Goal: Information Seeking & Learning: Learn about a topic

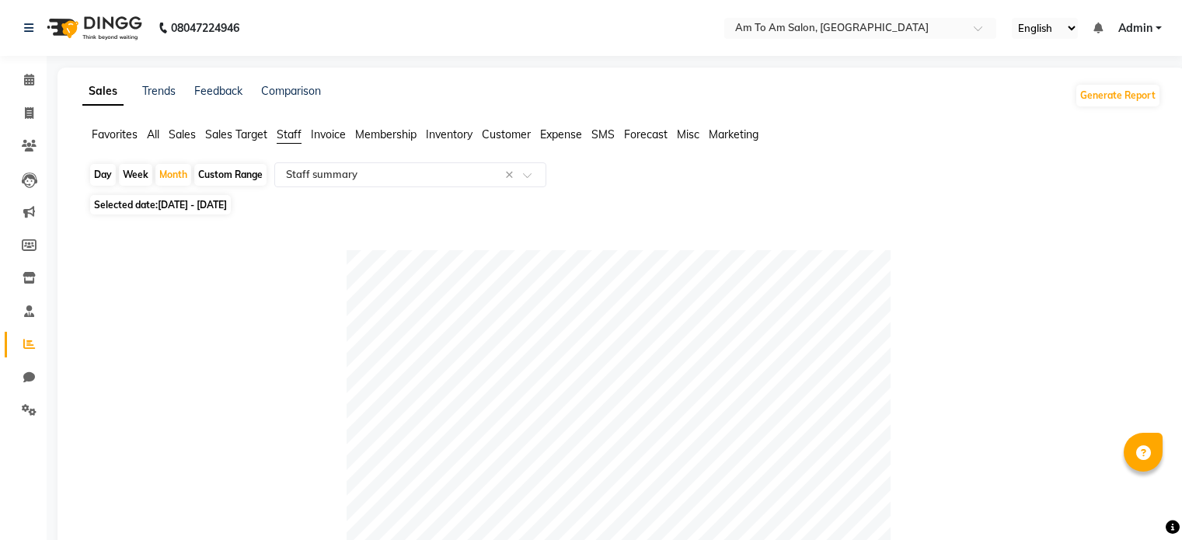
select select "full_report"
select select "csv"
click at [31, 77] on icon at bounding box center [29, 80] width 10 height 12
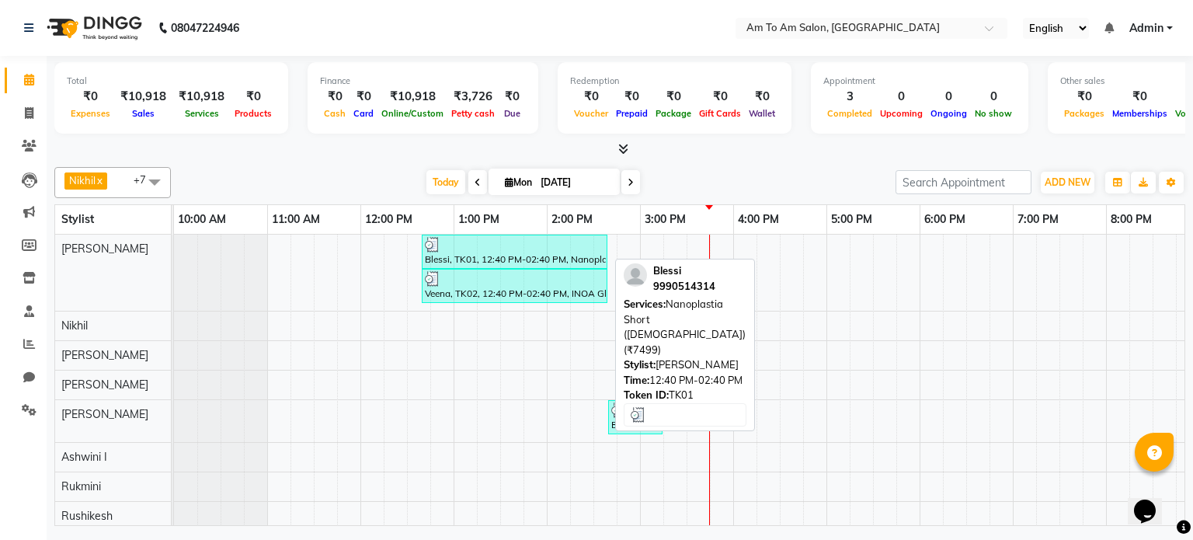
click at [455, 249] on div at bounding box center [514, 245] width 179 height 16
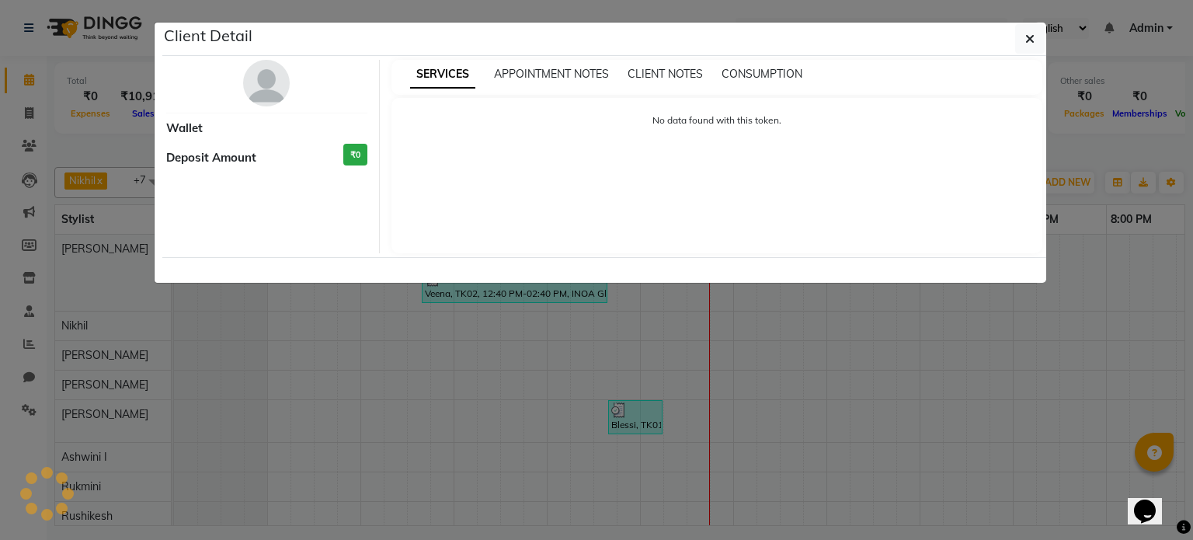
select select "3"
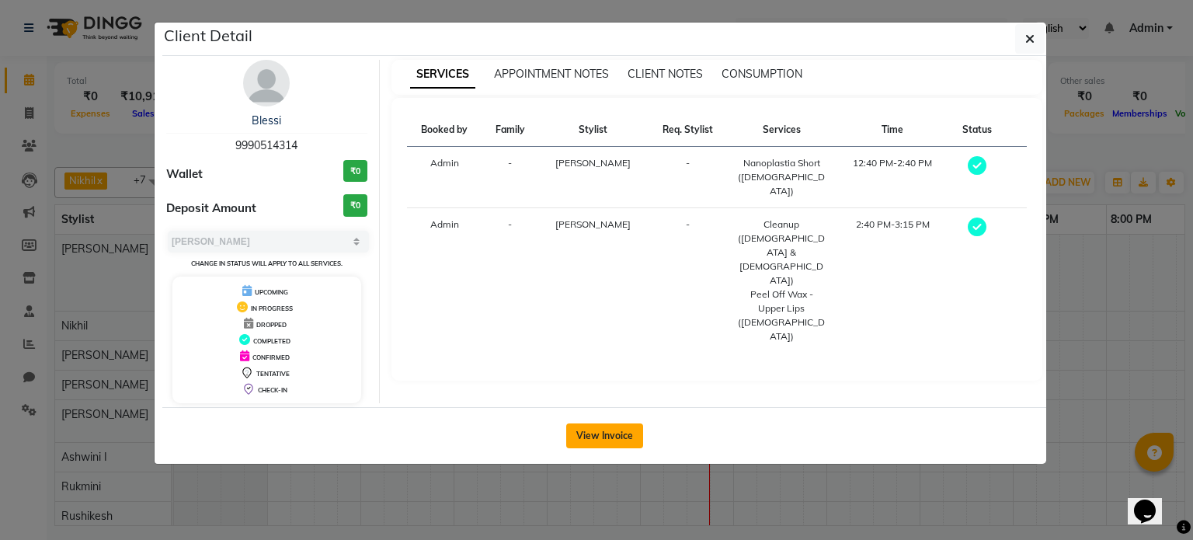
click at [594, 426] on button "View Invoice" at bounding box center [604, 435] width 77 height 25
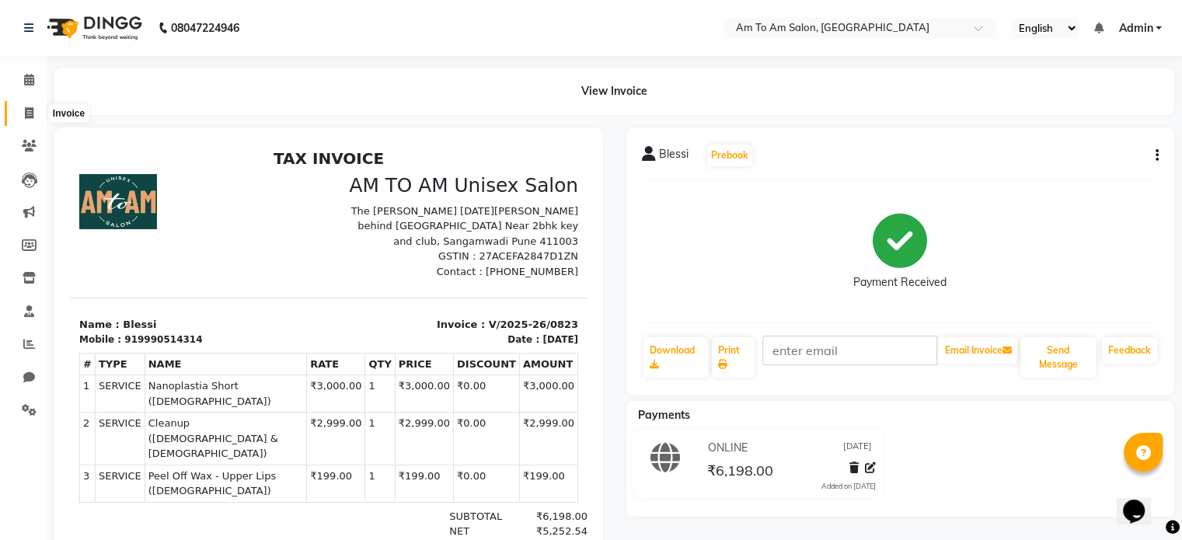
click at [26, 111] on icon at bounding box center [29, 113] width 9 height 12
select select "service"
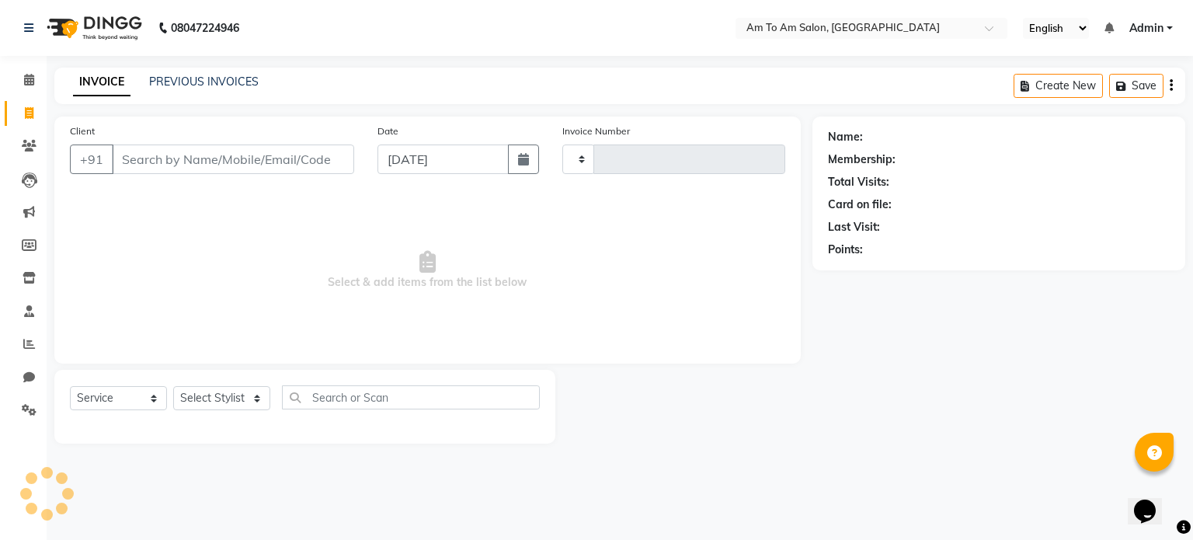
type input "0825"
select select "6661"
select select "51659"
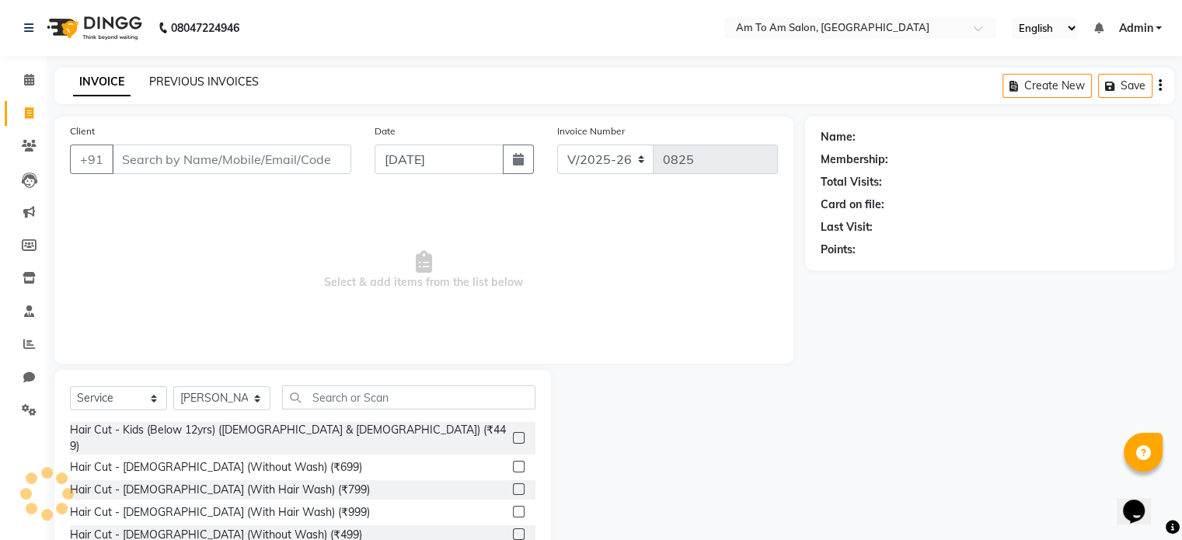
click at [218, 80] on link "PREVIOUS INVOICES" at bounding box center [204, 82] width 110 height 14
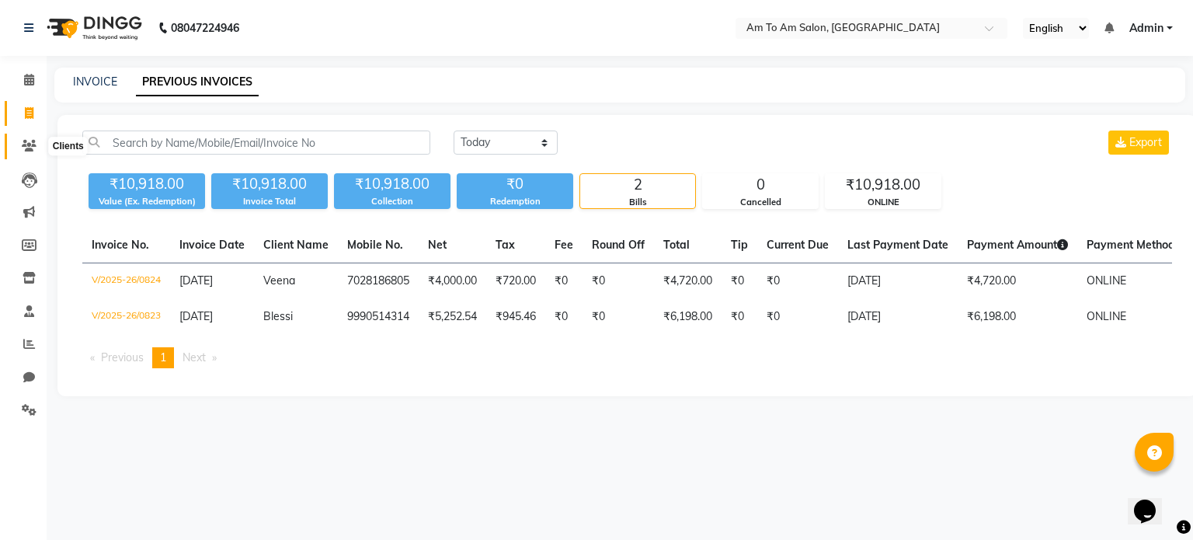
drag, startPoint x: 32, startPoint y: 148, endPoint x: 38, endPoint y: 142, distance: 8.3
click at [32, 148] on icon at bounding box center [29, 146] width 15 height 12
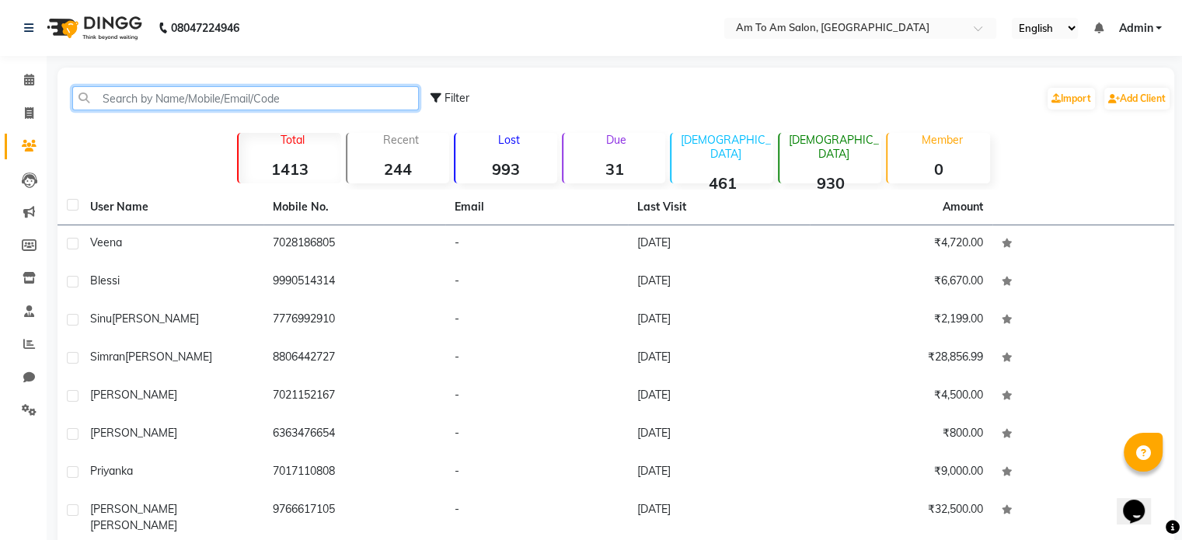
click at [134, 92] on input "text" at bounding box center [245, 98] width 347 height 24
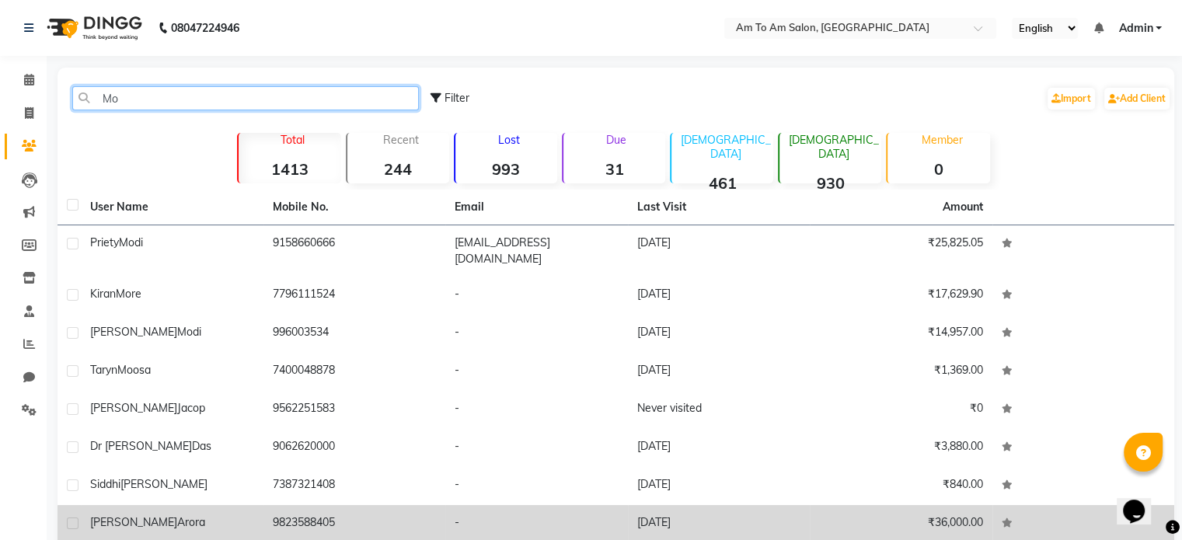
type input "Mo"
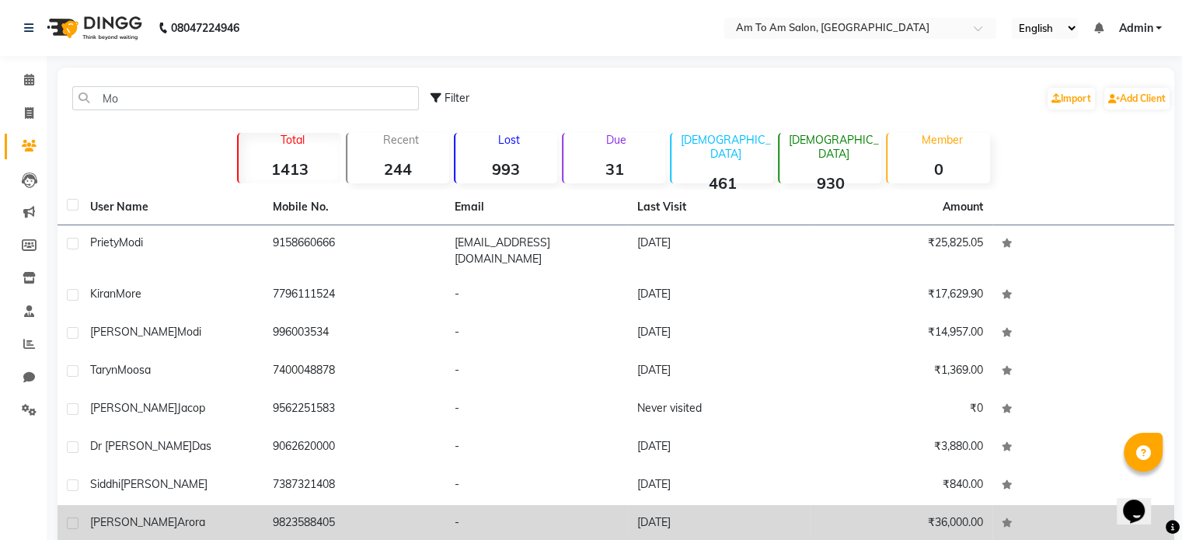
click at [177, 515] on span "Arora" at bounding box center [191, 522] width 28 height 14
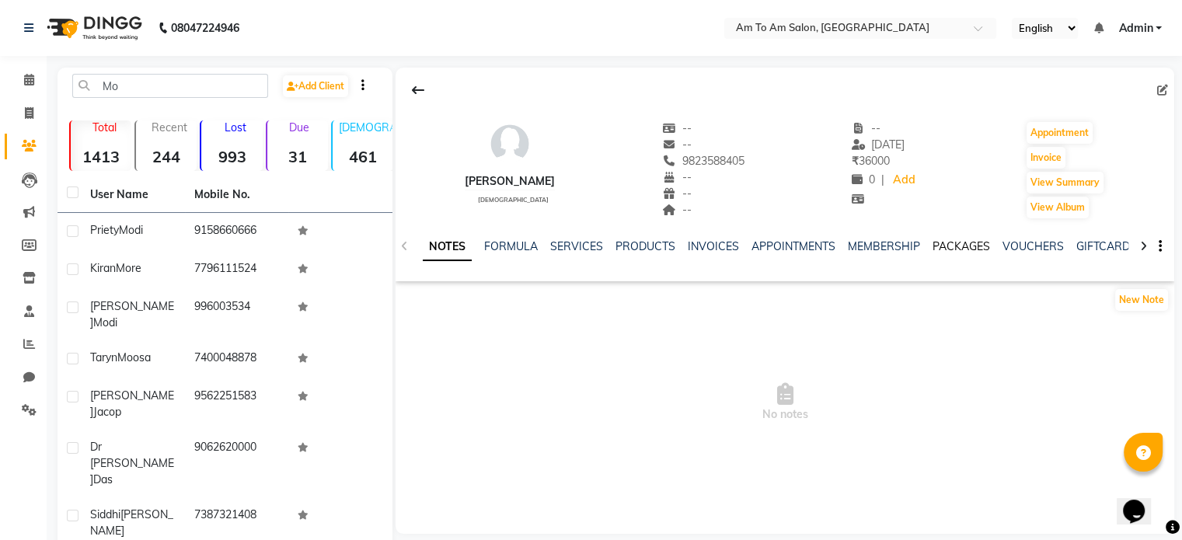
click at [961, 248] on link "PACKAGES" at bounding box center [960, 246] width 57 height 14
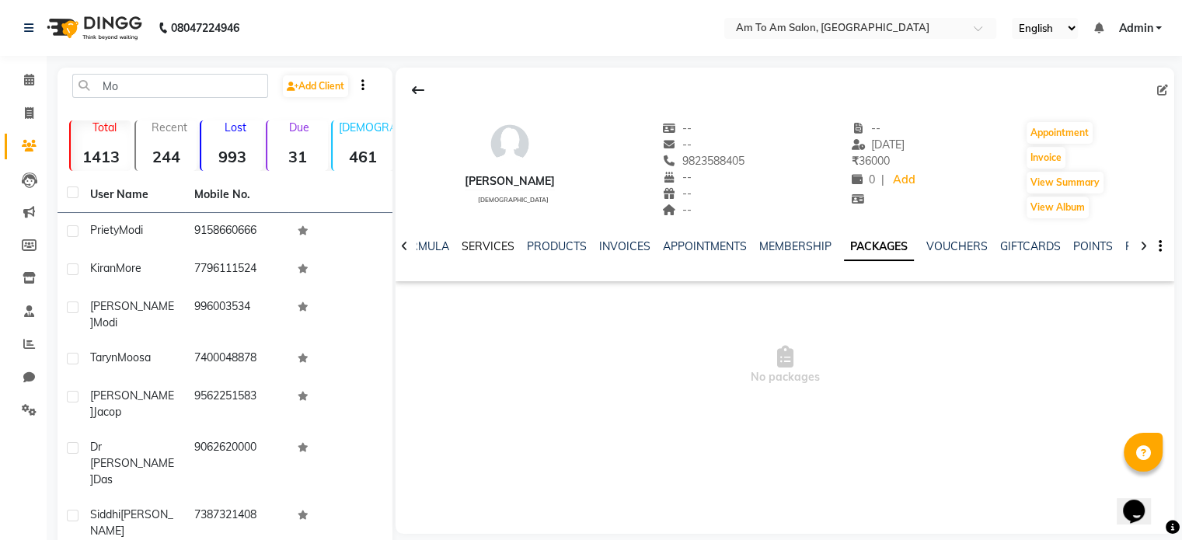
click at [488, 249] on link "SERVICES" at bounding box center [488, 246] width 53 height 14
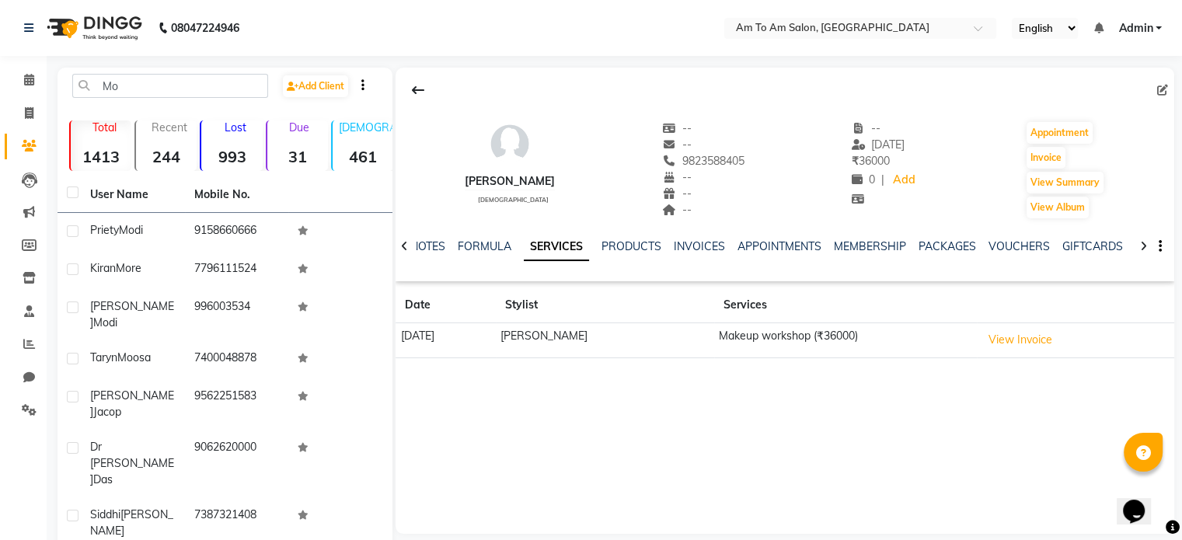
click at [678, 402] on div "[PERSON_NAME] [DEMOGRAPHIC_DATA] -- -- 9823588405 -- -- -- -- [DATE] ₹ 36000 0 …" at bounding box center [784, 301] width 779 height 466
click at [24, 406] on icon at bounding box center [29, 410] width 15 height 12
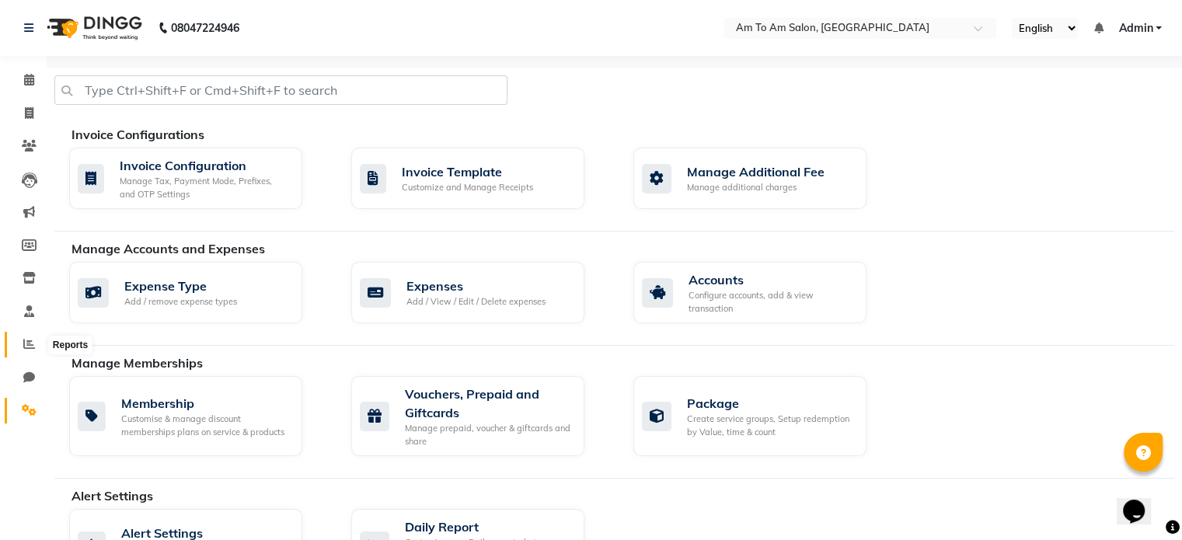
click at [31, 345] on icon at bounding box center [29, 344] width 12 height 12
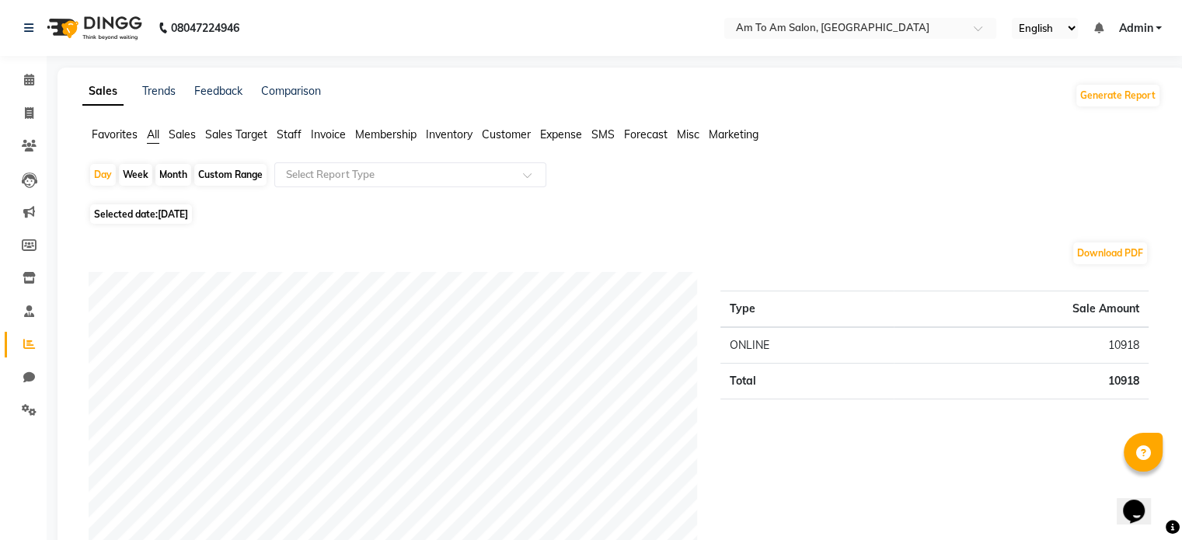
click at [179, 172] on div "Month" at bounding box center [173, 175] width 36 height 22
select select "9"
select select "2025"
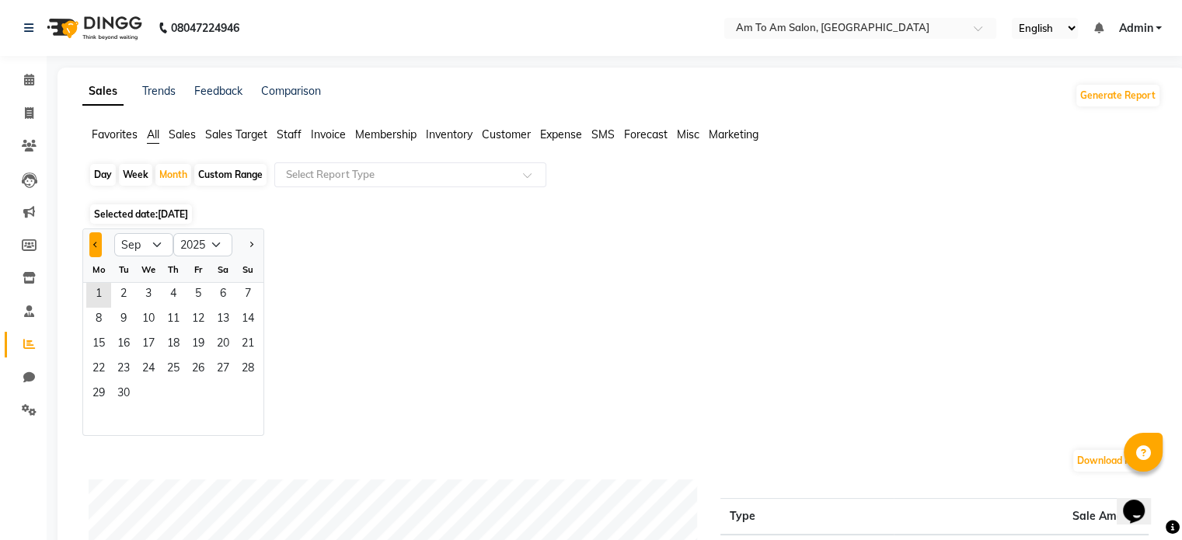
click at [98, 243] on span "Previous month" at bounding box center [95, 243] width 5 height 5
select select "8"
click at [345, 179] on input "text" at bounding box center [395, 175] width 224 height 16
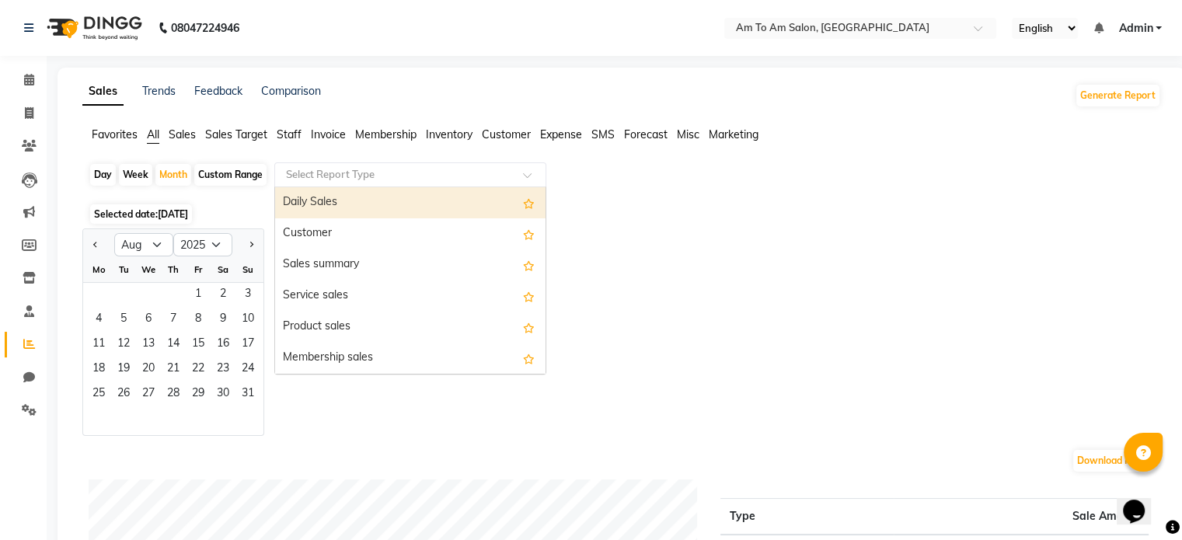
click at [291, 138] on span "Staff" at bounding box center [289, 134] width 25 height 14
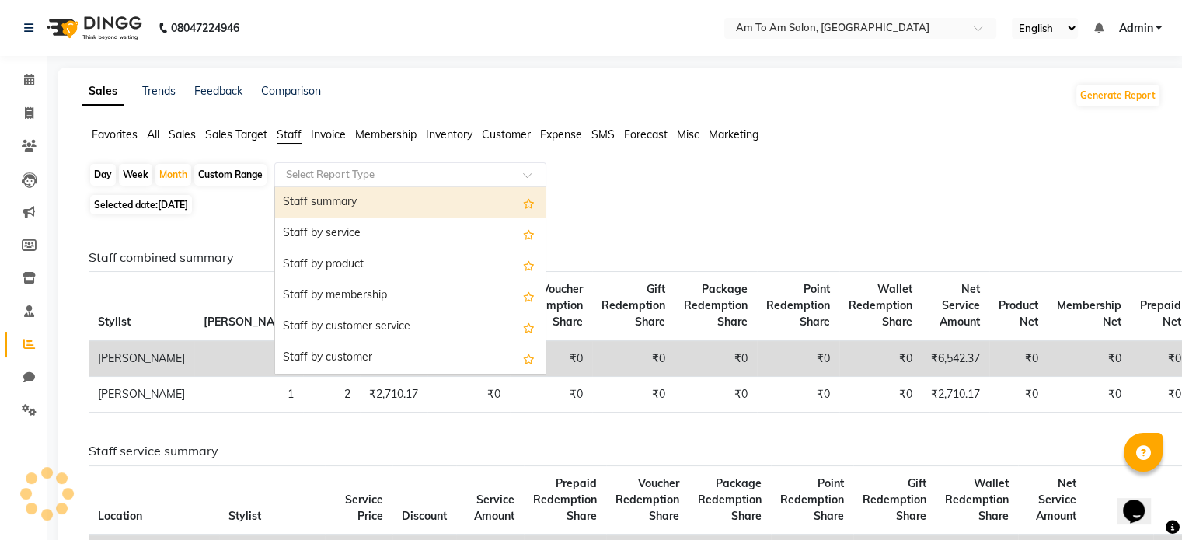
click at [314, 172] on input "text" at bounding box center [395, 175] width 224 height 16
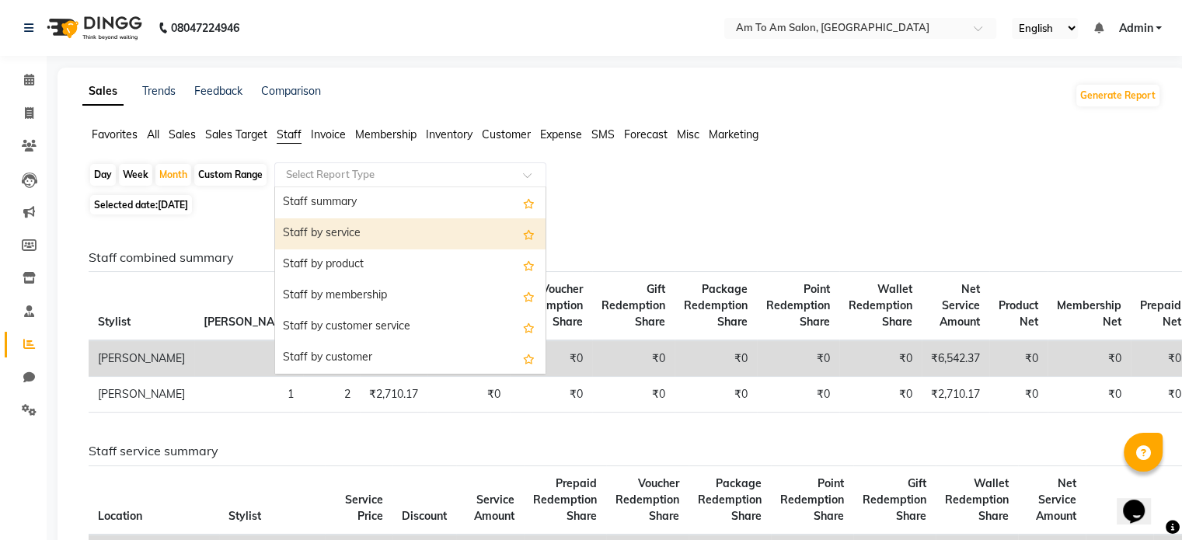
click at [329, 232] on div "Staff by service" at bounding box center [410, 233] width 270 height 31
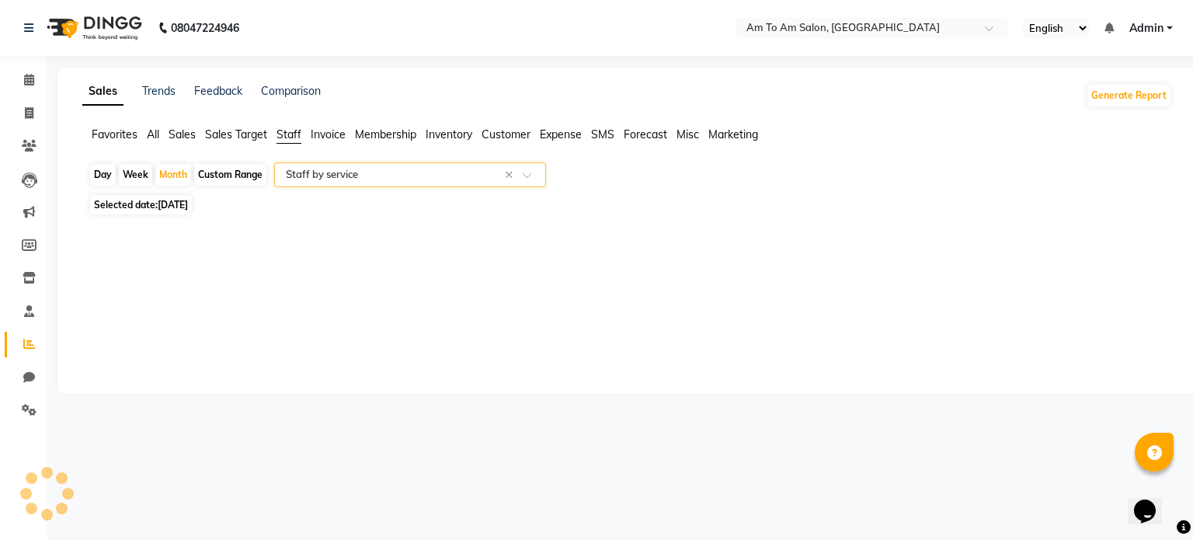
select select "full_report"
select select "csv"
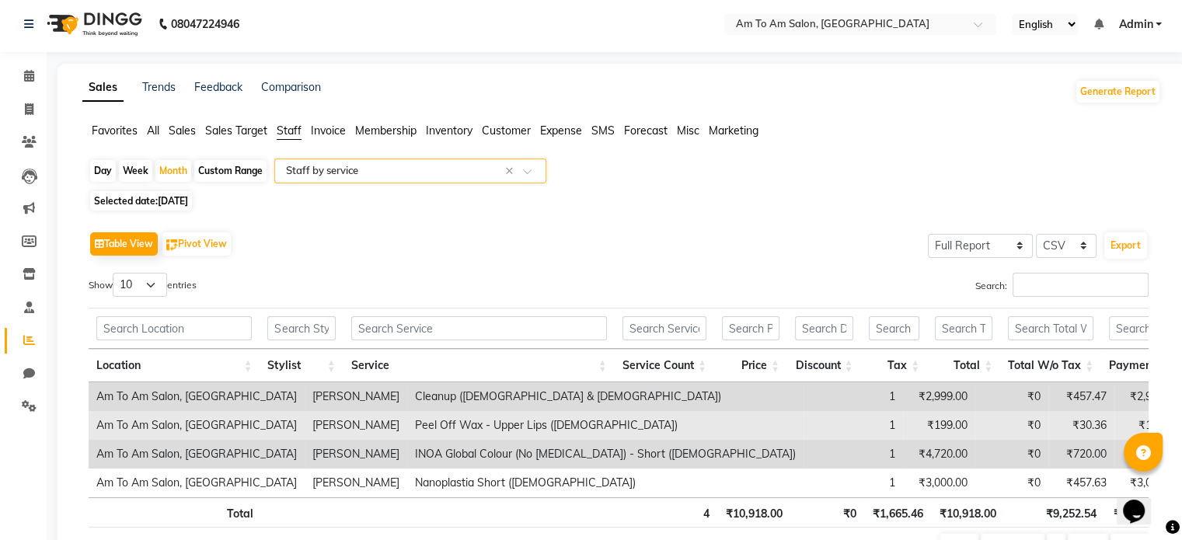
scroll to position [100, 0]
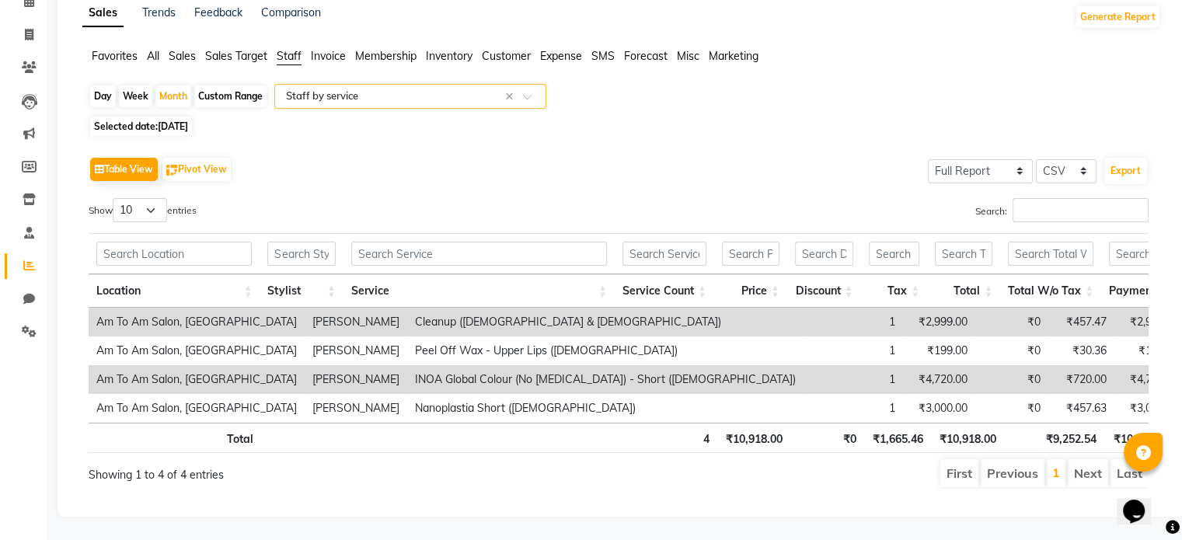
click at [364, 89] on input "text" at bounding box center [395, 97] width 224 height 16
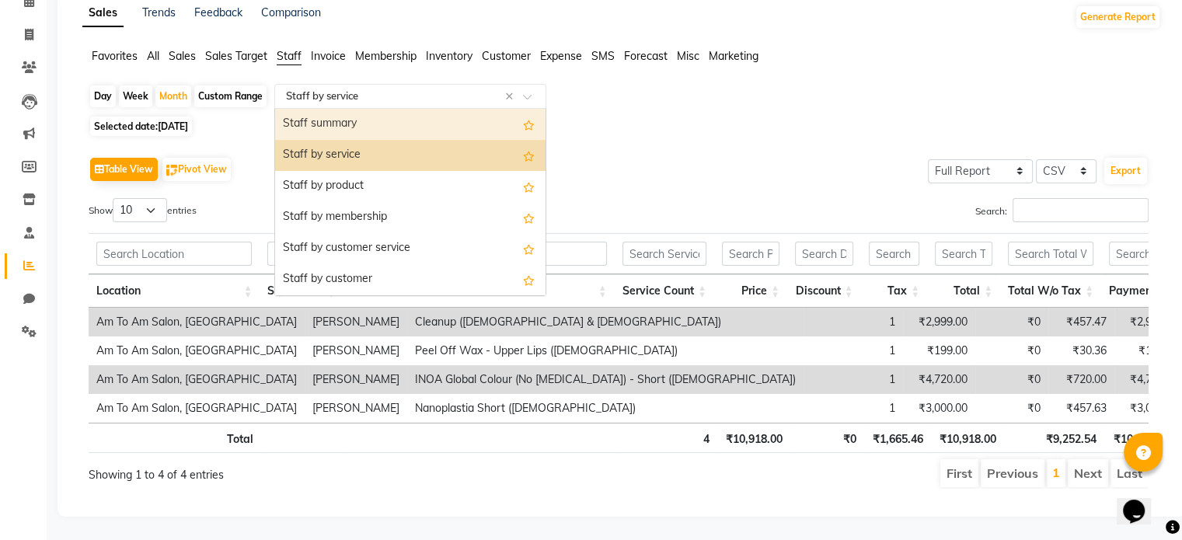
click at [331, 109] on div "Staff summary" at bounding box center [410, 124] width 270 height 31
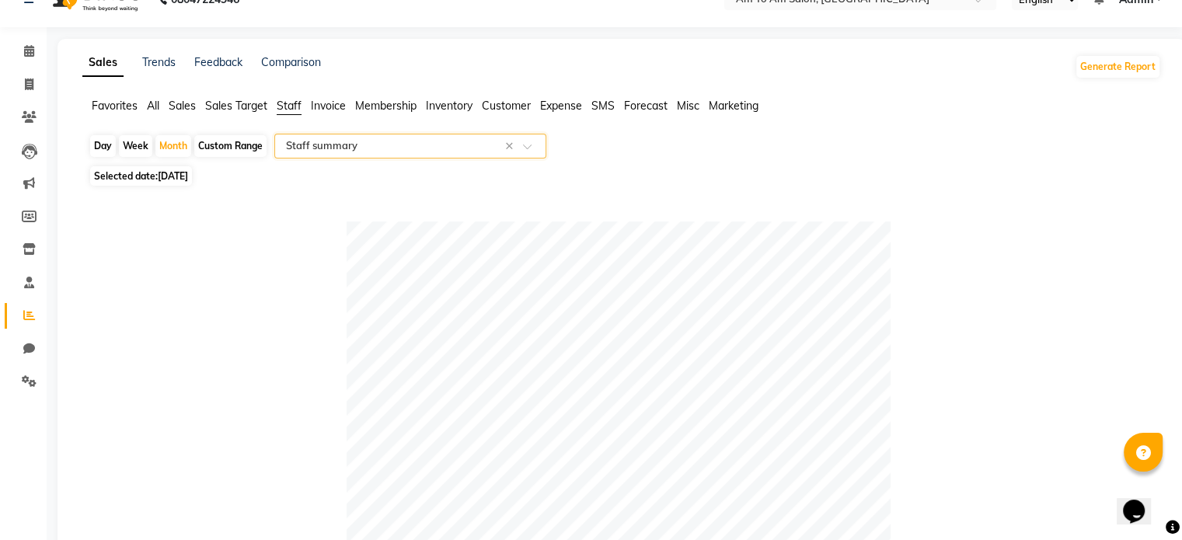
scroll to position [0, 0]
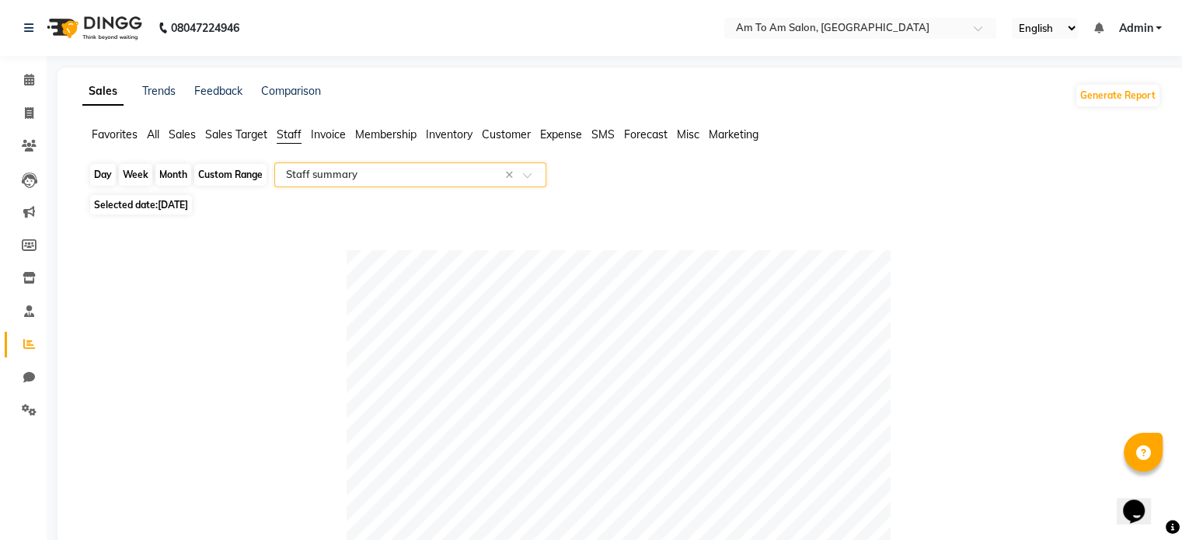
click at [174, 175] on div "Month" at bounding box center [173, 175] width 36 height 22
select select "9"
select select "2025"
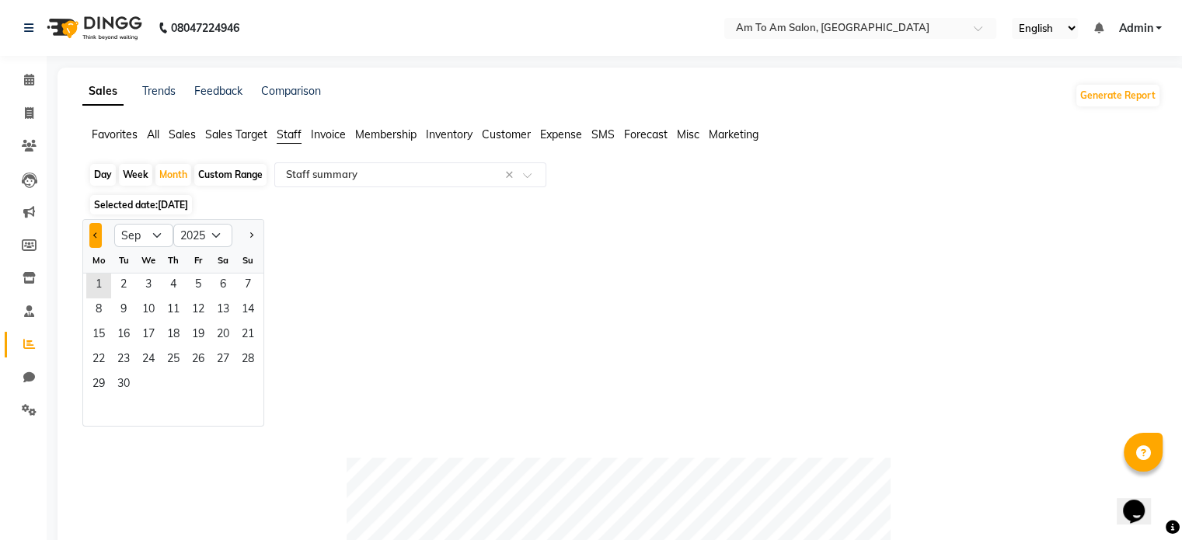
click at [92, 233] on button "Previous month" at bounding box center [95, 235] width 12 height 25
select select "8"
click at [194, 287] on span "1" at bounding box center [198, 285] width 25 height 25
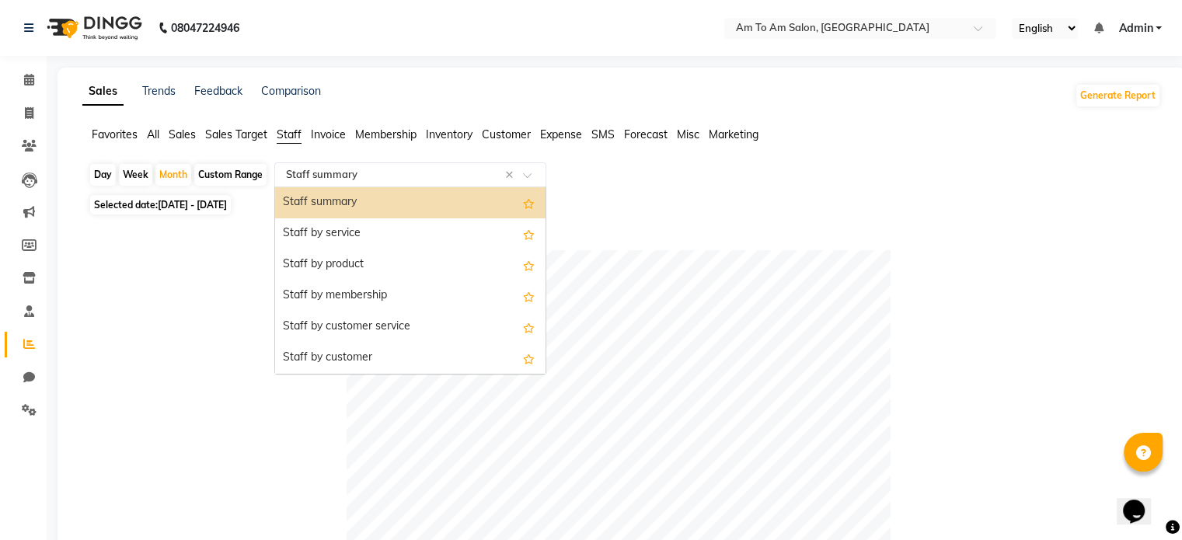
click at [351, 177] on input "text" at bounding box center [395, 175] width 224 height 16
click at [336, 201] on div "Staff summary" at bounding box center [410, 202] width 270 height 31
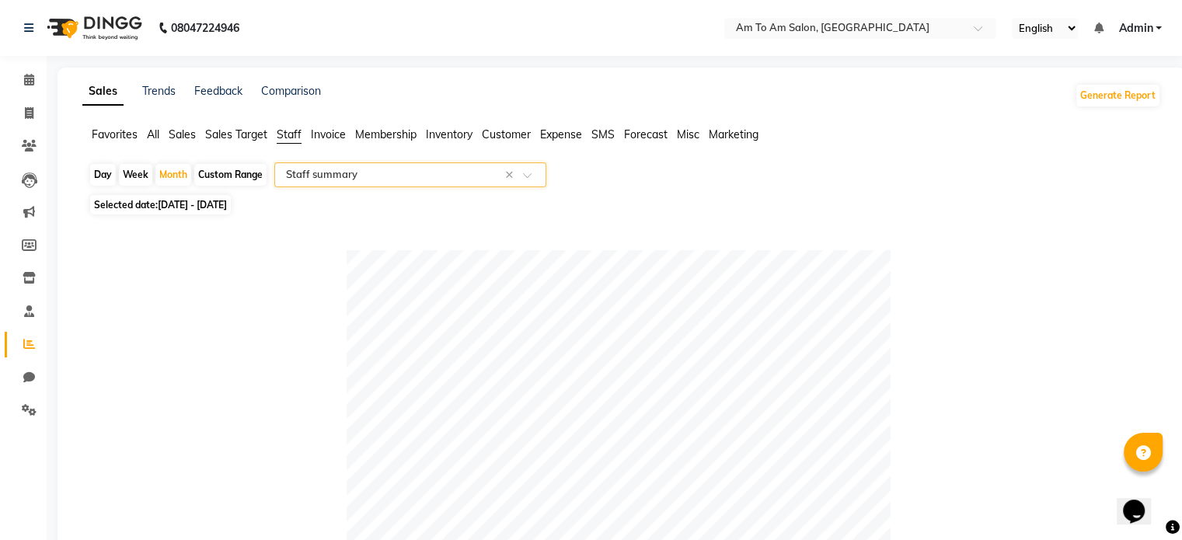
click at [323, 180] on input "text" at bounding box center [395, 175] width 224 height 16
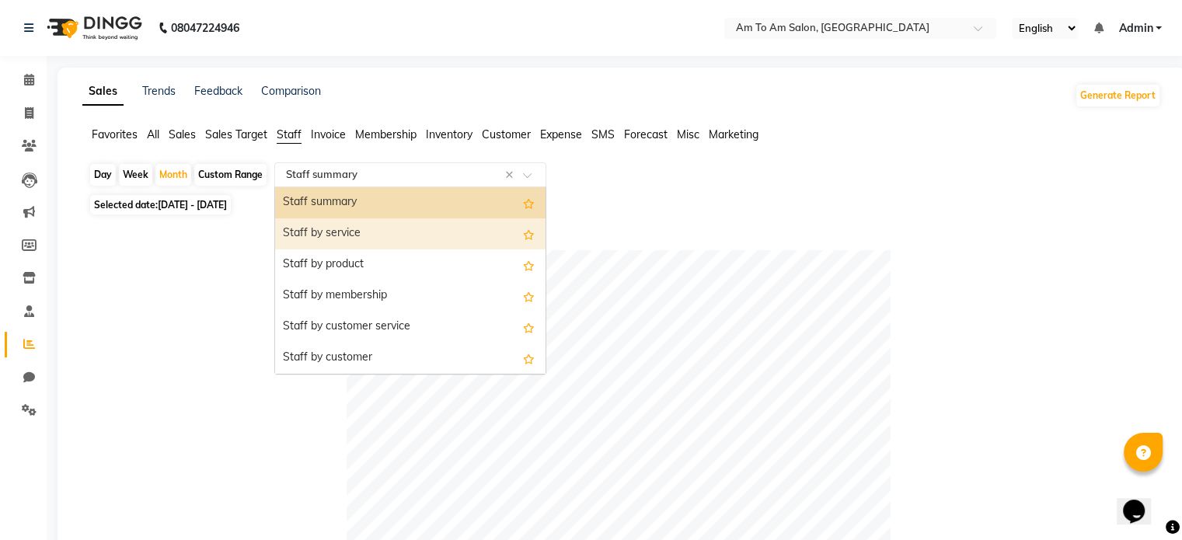
click at [332, 232] on div "Staff by service" at bounding box center [410, 233] width 270 height 31
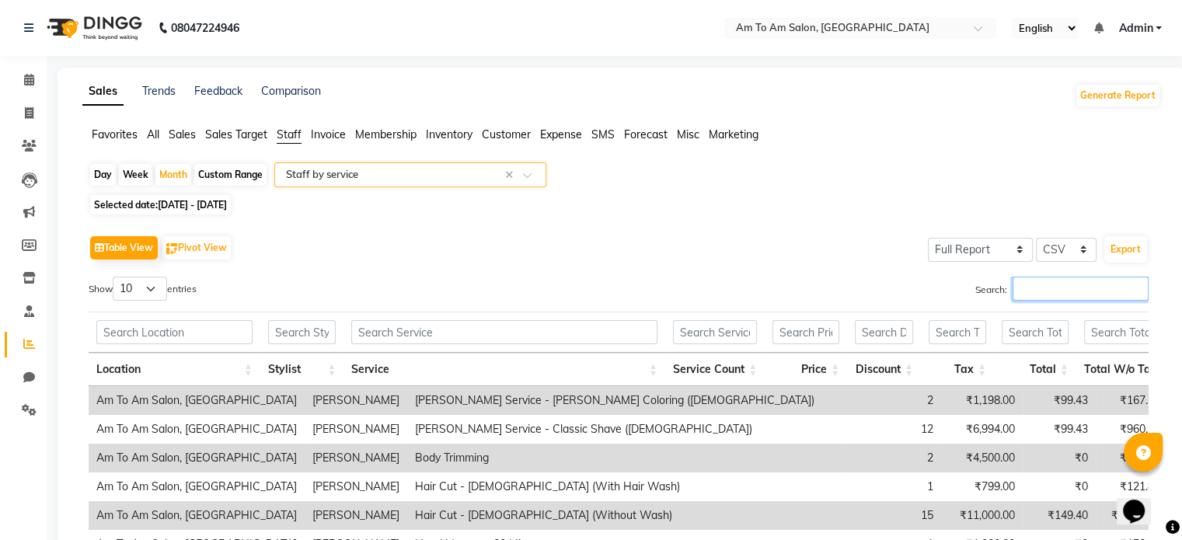
click at [1041, 291] on input "Search:" at bounding box center [1080, 289] width 136 height 24
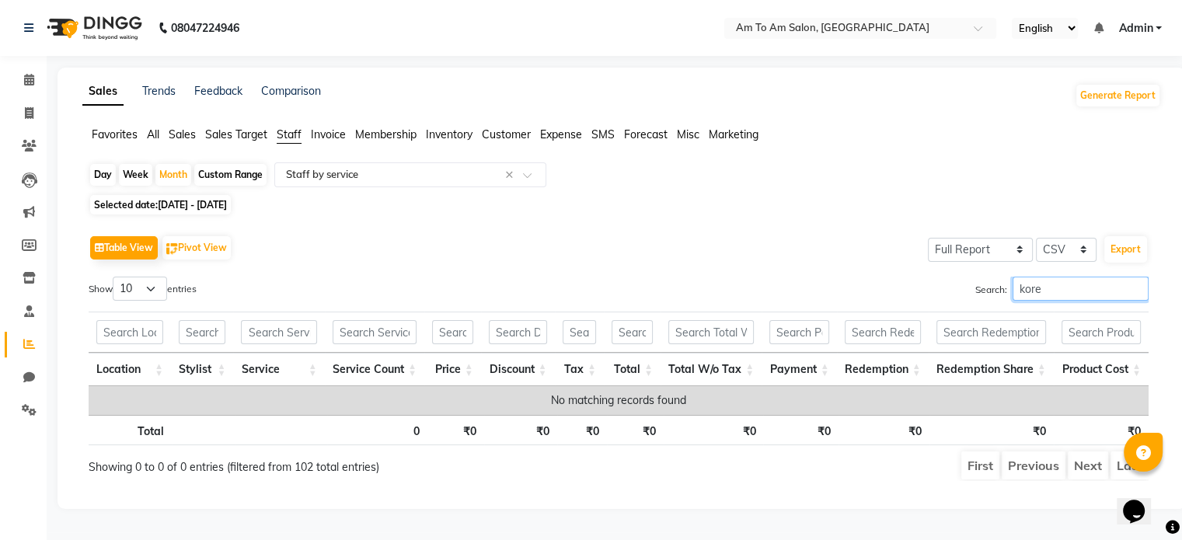
type input "kore"
click at [159, 137] on span "All" at bounding box center [153, 134] width 12 height 14
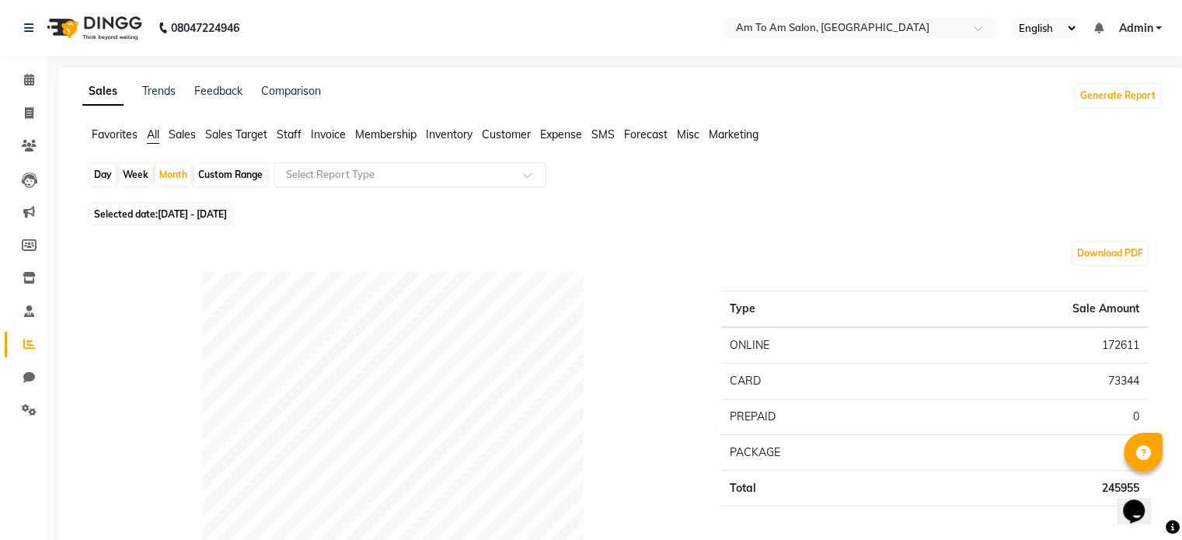
click at [361, 173] on input "text" at bounding box center [395, 175] width 224 height 16
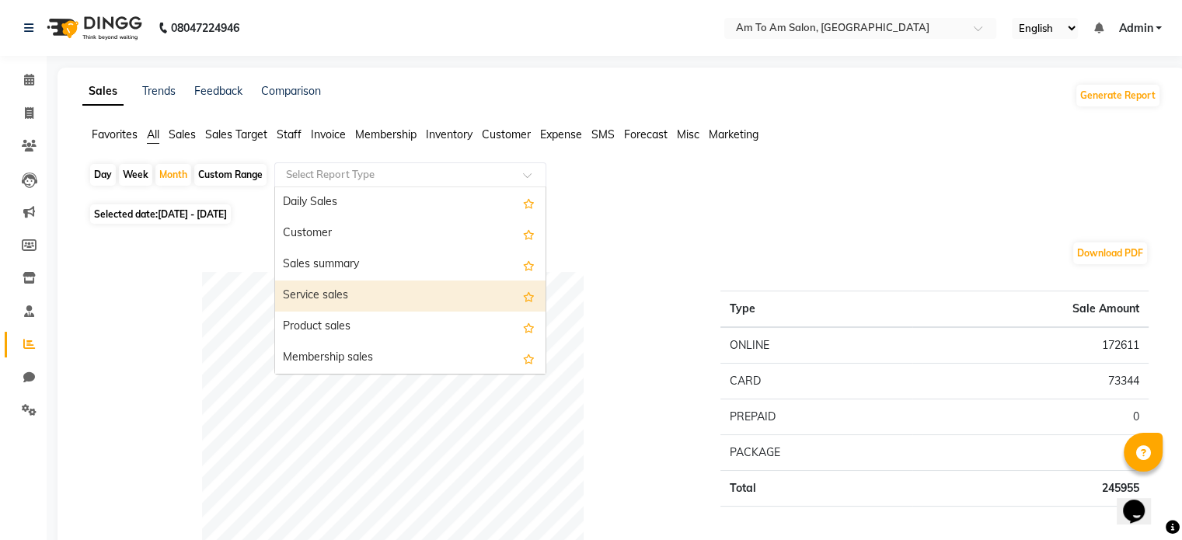
click at [332, 300] on div "Service sales" at bounding box center [410, 295] width 270 height 31
select select "full_report"
select select "csv"
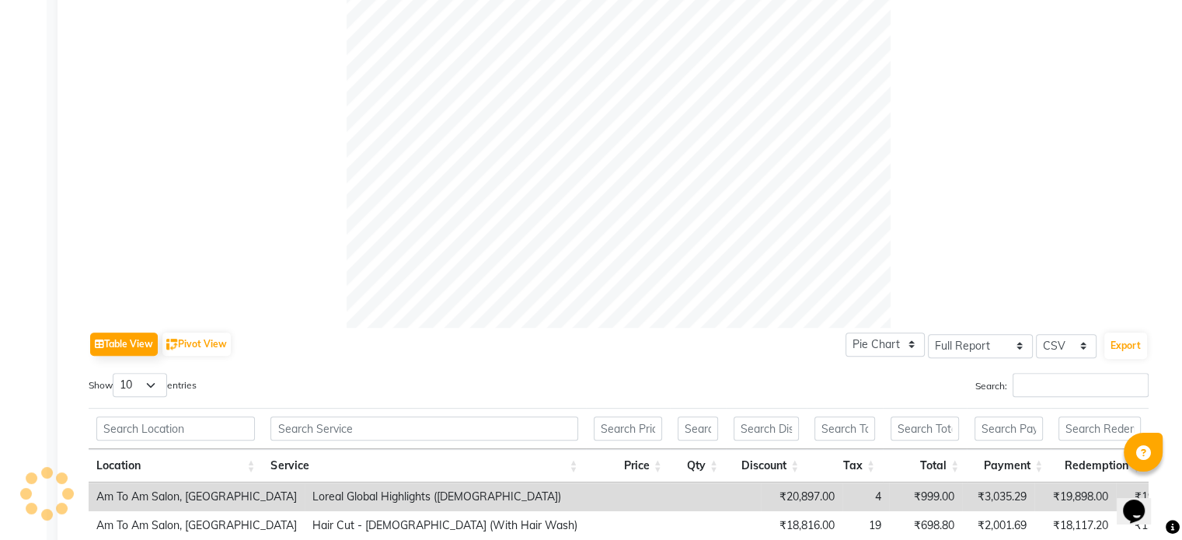
scroll to position [622, 0]
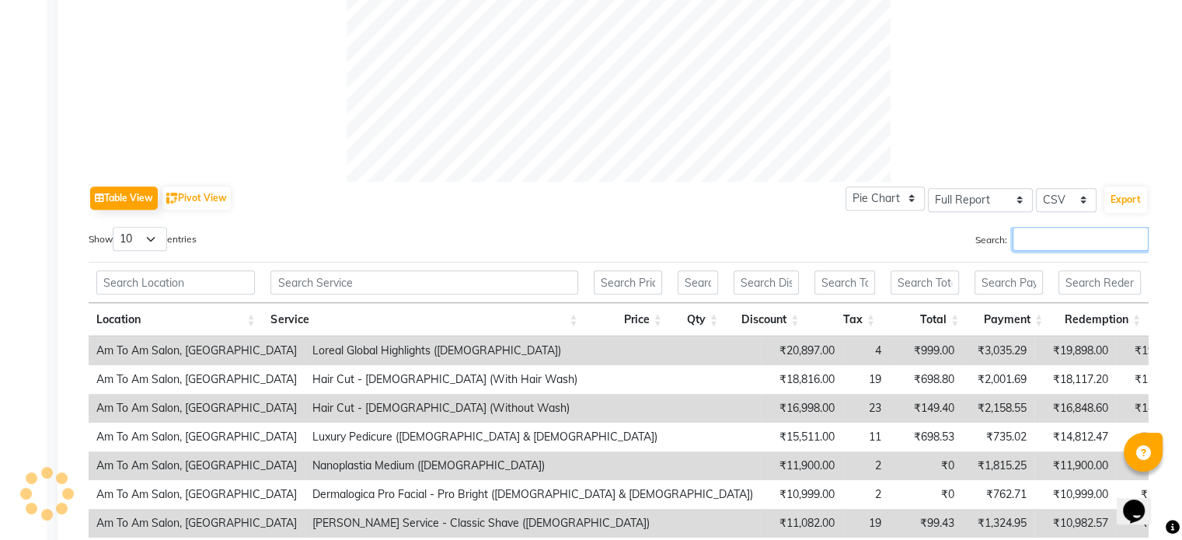
click at [1043, 241] on input "Search:" at bounding box center [1080, 239] width 136 height 24
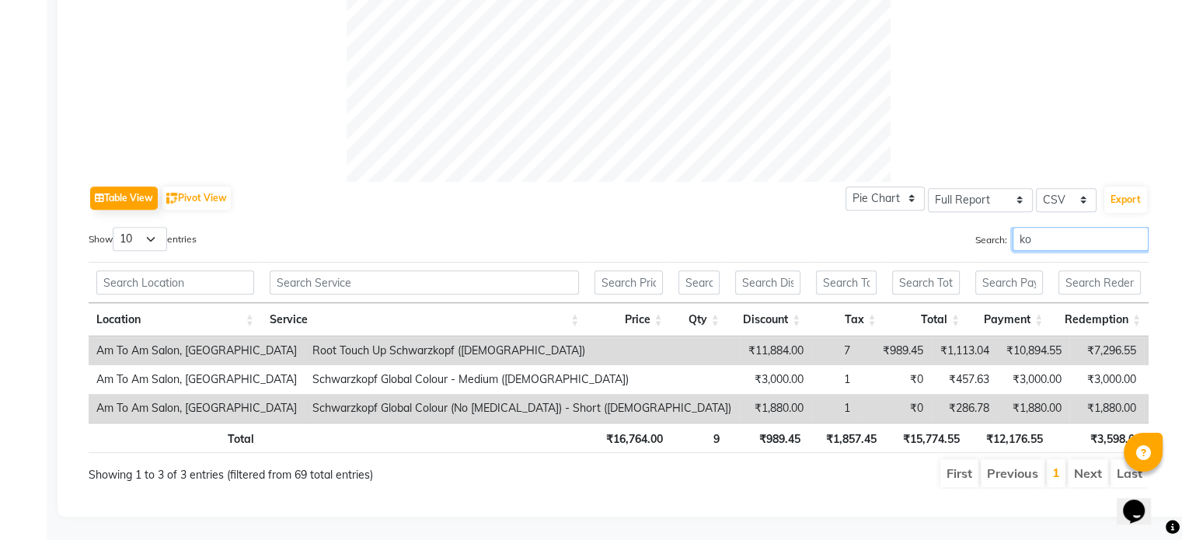
type input "ko"
drag, startPoint x: 1044, startPoint y: 237, endPoint x: 1012, endPoint y: 235, distance: 32.7
click at [1012, 235] on input "ko" at bounding box center [1080, 239] width 136 height 24
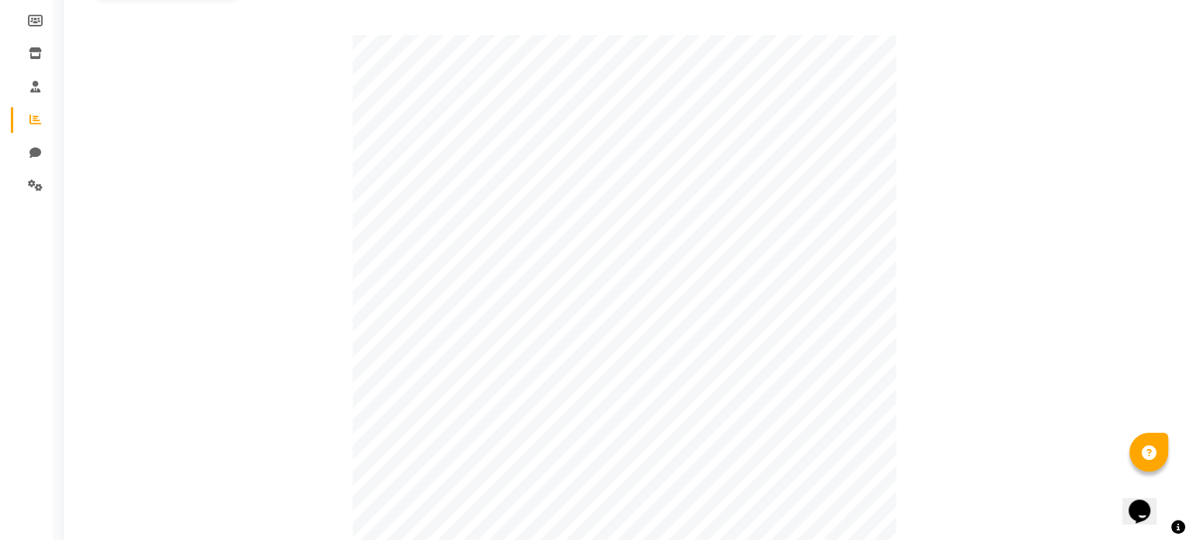
scroll to position [0, 0]
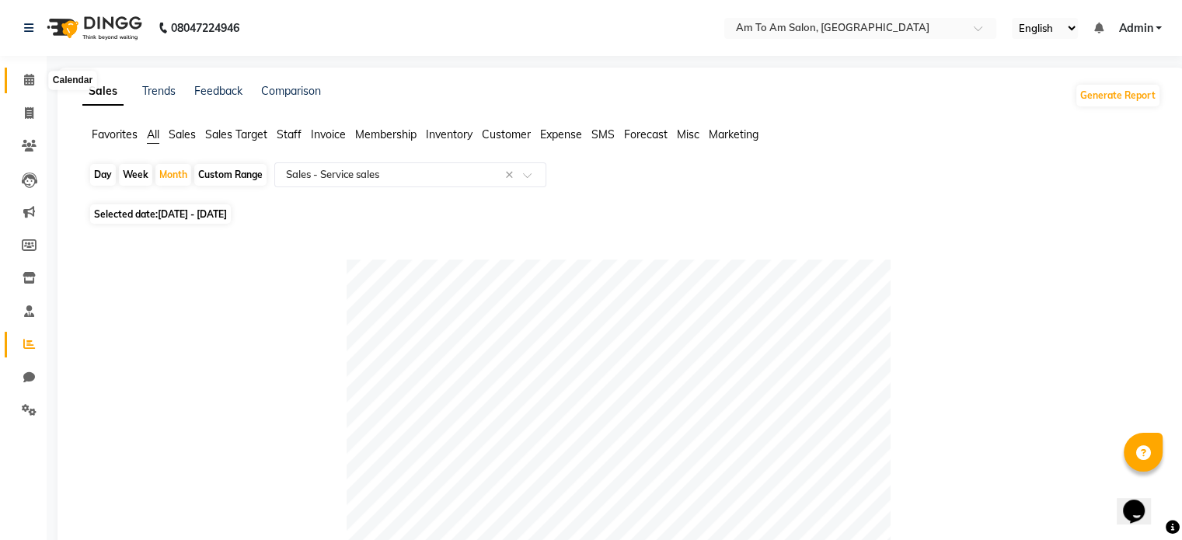
click at [27, 83] on icon at bounding box center [29, 80] width 10 height 12
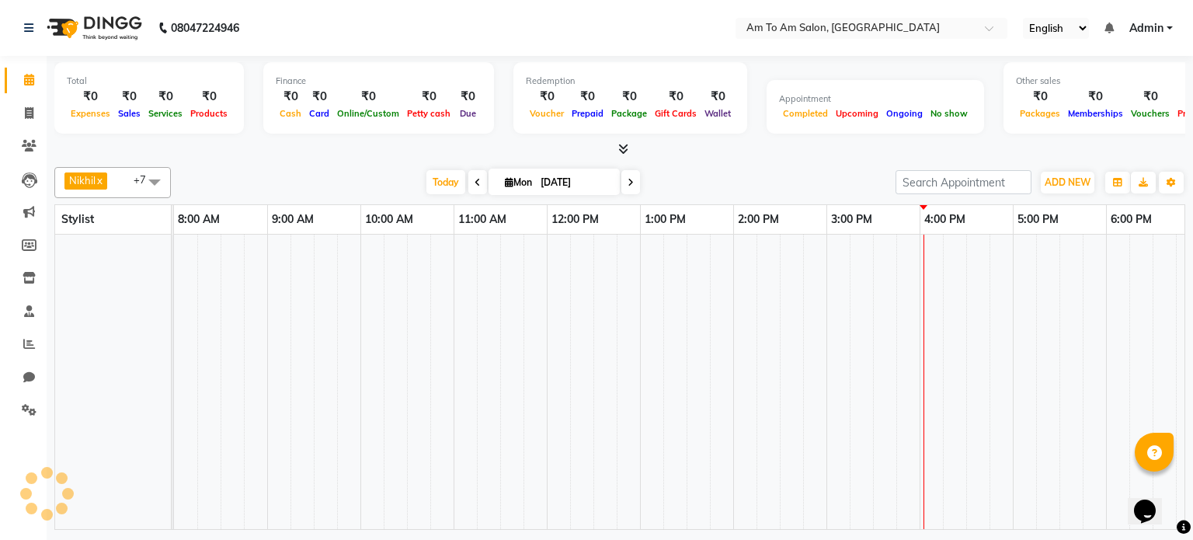
click at [313, 158] on div "Total ₹0 Expenses ₹0 Sales ₹0 Services ₹0 Products Finance ₹0 Cash ₹0 Card ₹0 O…" at bounding box center [620, 295] width 1147 height 478
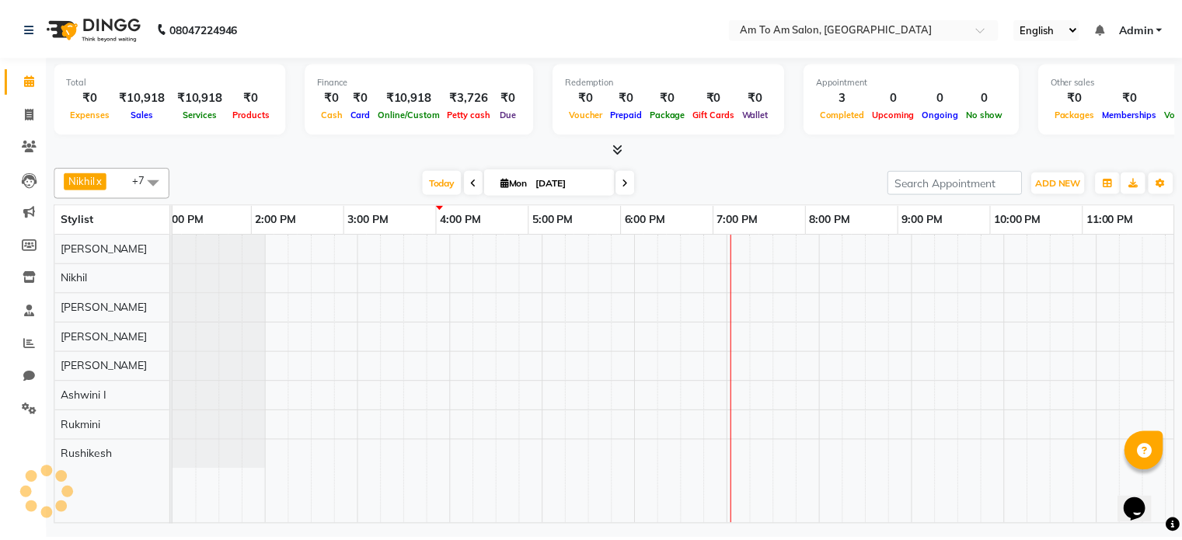
scroll to position [0, 294]
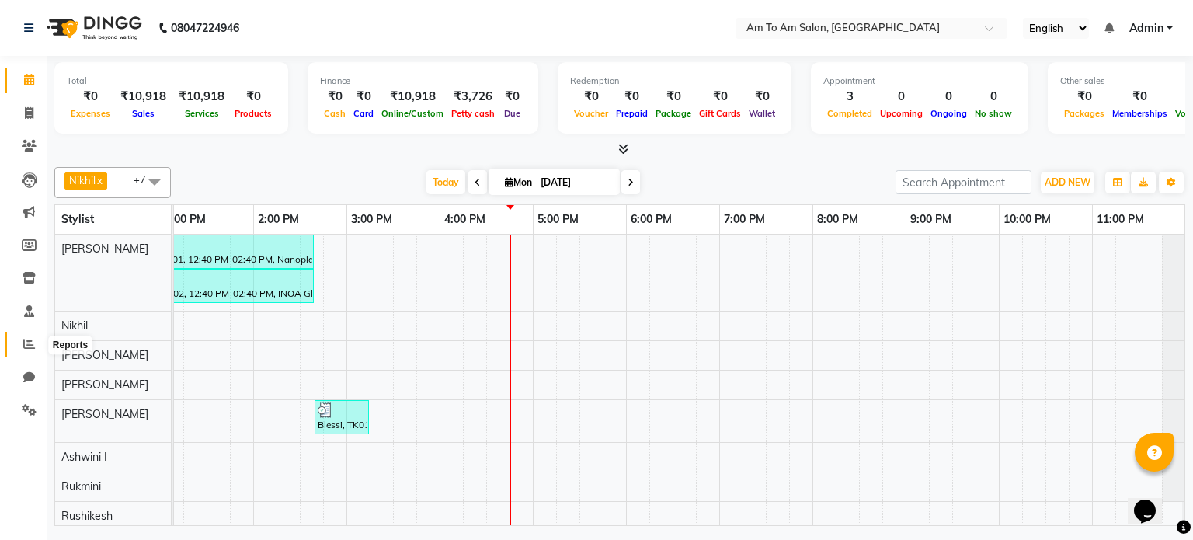
click at [28, 348] on icon at bounding box center [29, 344] width 12 height 12
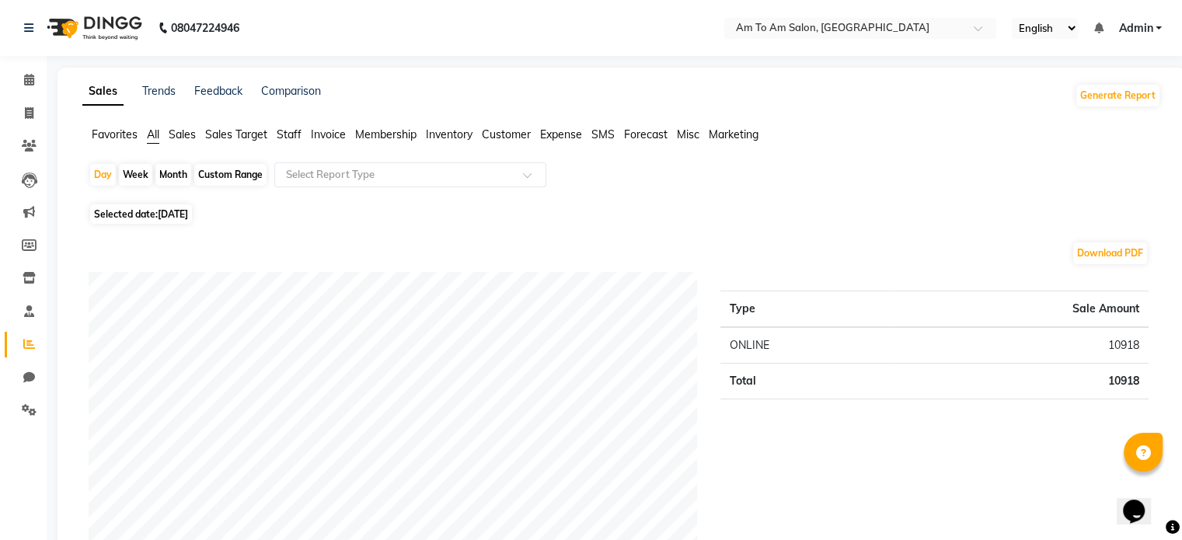
click at [180, 175] on div "Month" at bounding box center [173, 175] width 36 height 22
select select "9"
select select "2025"
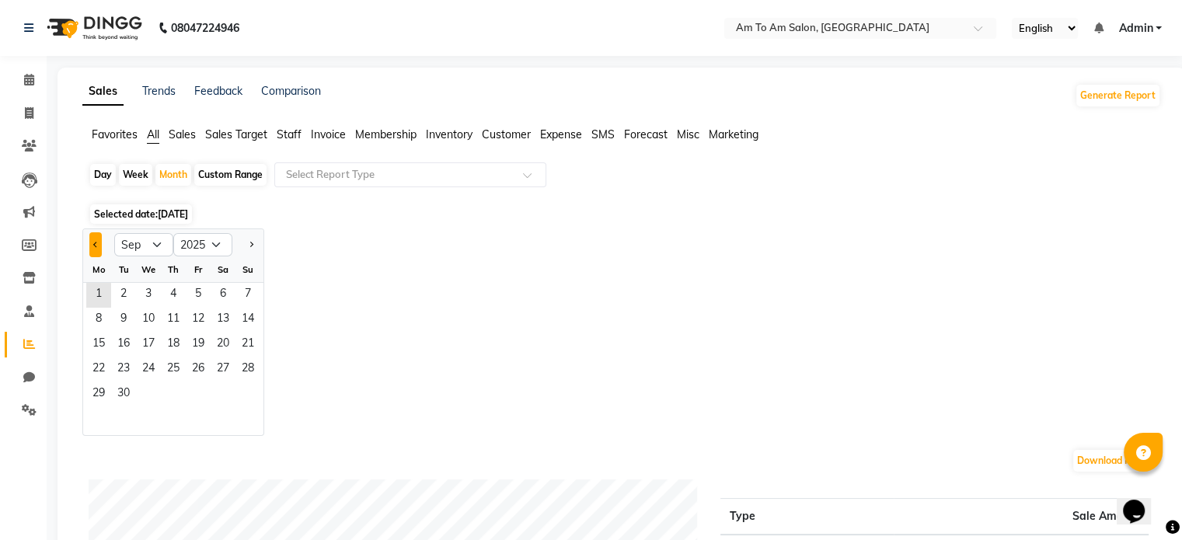
click at [92, 245] on button "Previous month" at bounding box center [95, 244] width 12 height 25
select select "8"
click at [199, 291] on span "1" at bounding box center [198, 295] width 25 height 25
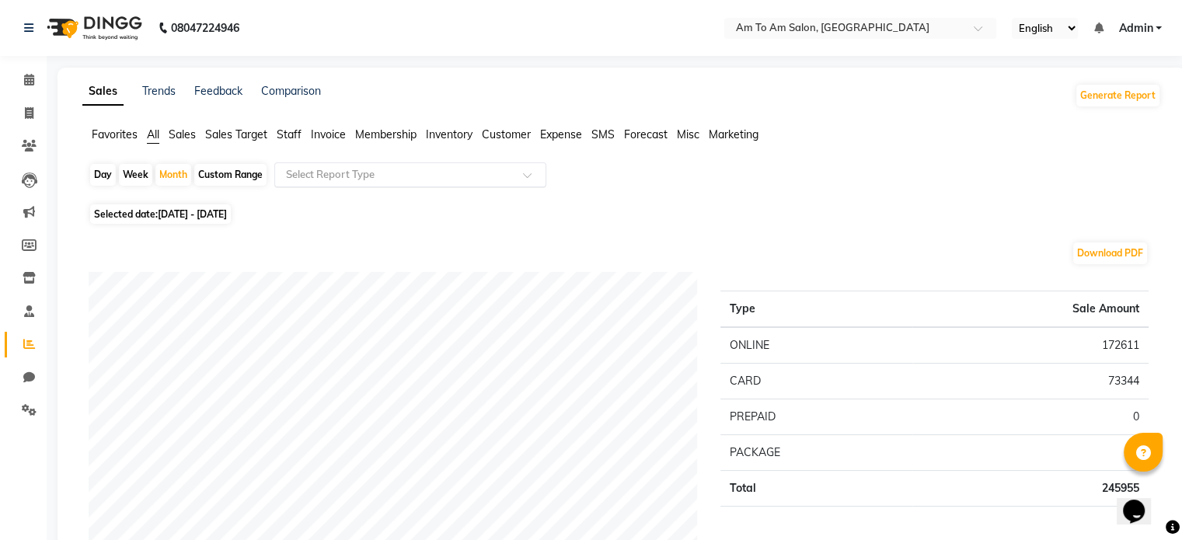
click at [519, 178] on div at bounding box center [410, 175] width 270 height 16
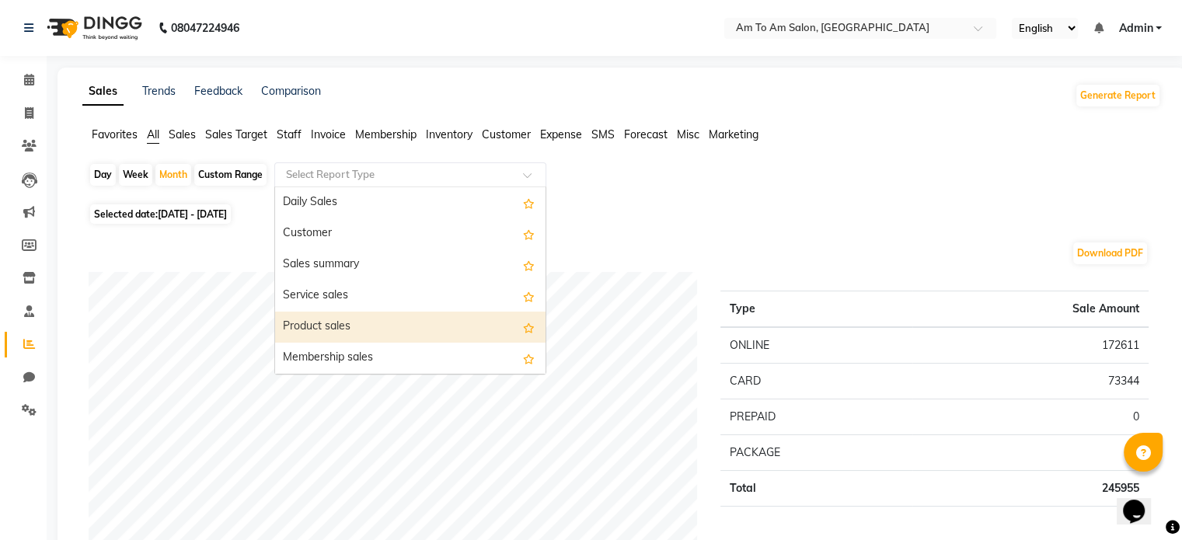
click at [400, 324] on div "Product sales" at bounding box center [410, 327] width 270 height 31
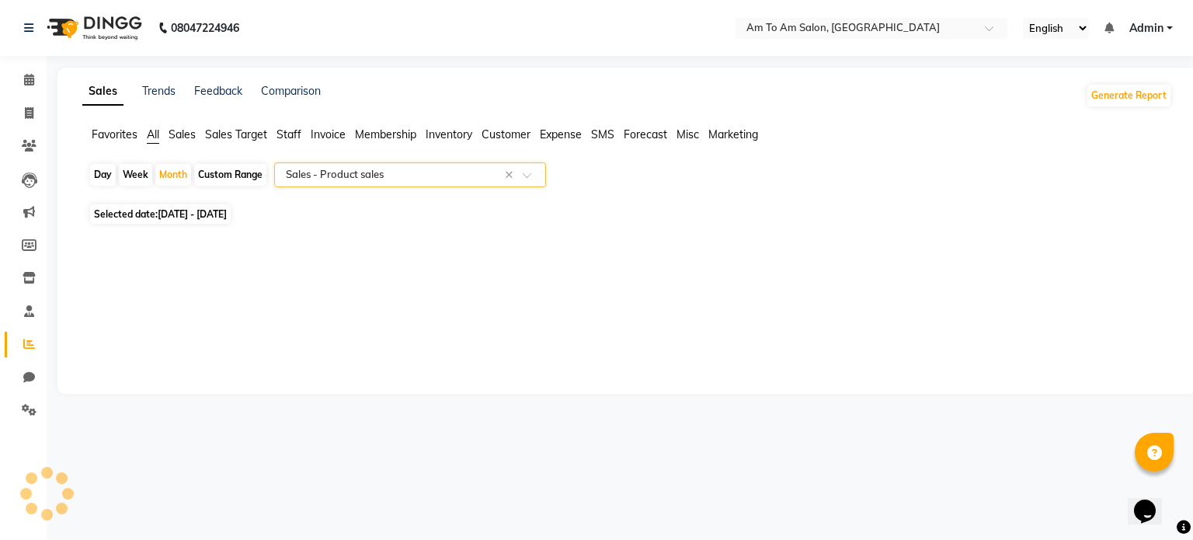
select select "full_report"
select select "csv"
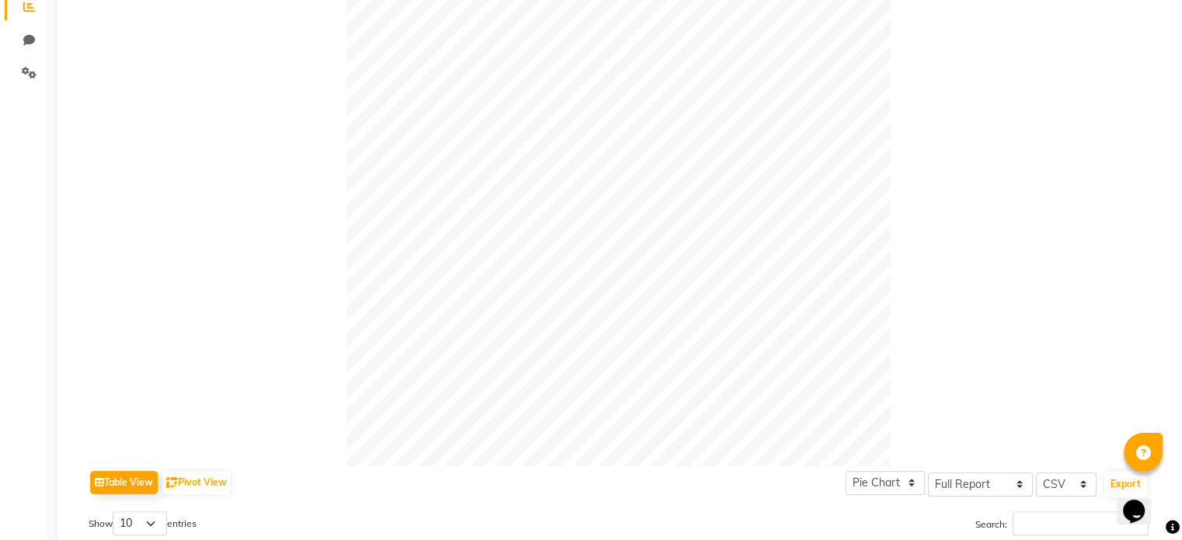
scroll to position [154, 0]
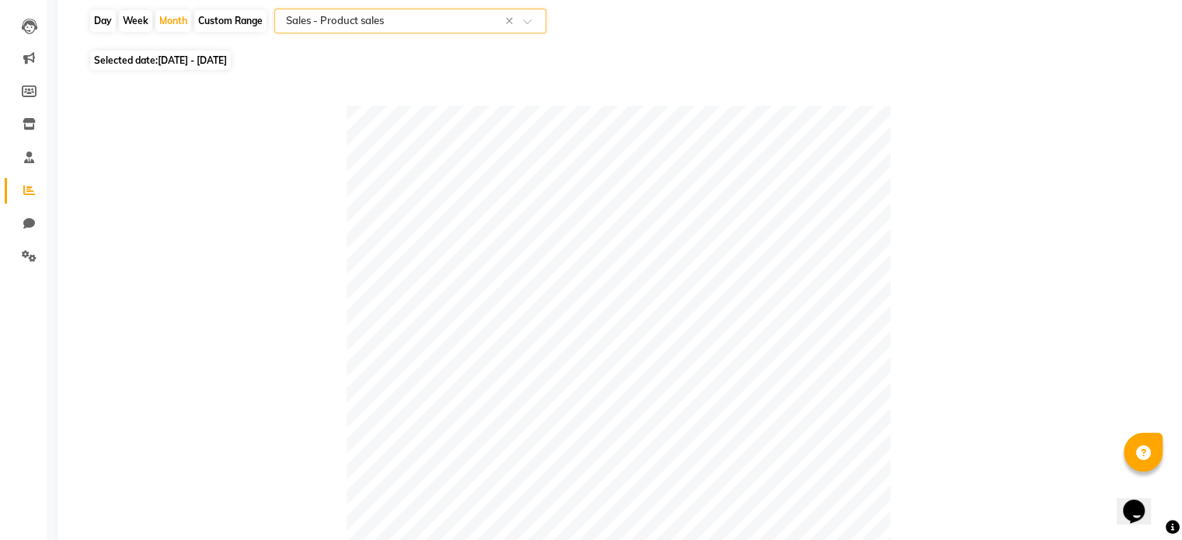
click at [534, 23] on span at bounding box center [532, 26] width 19 height 16
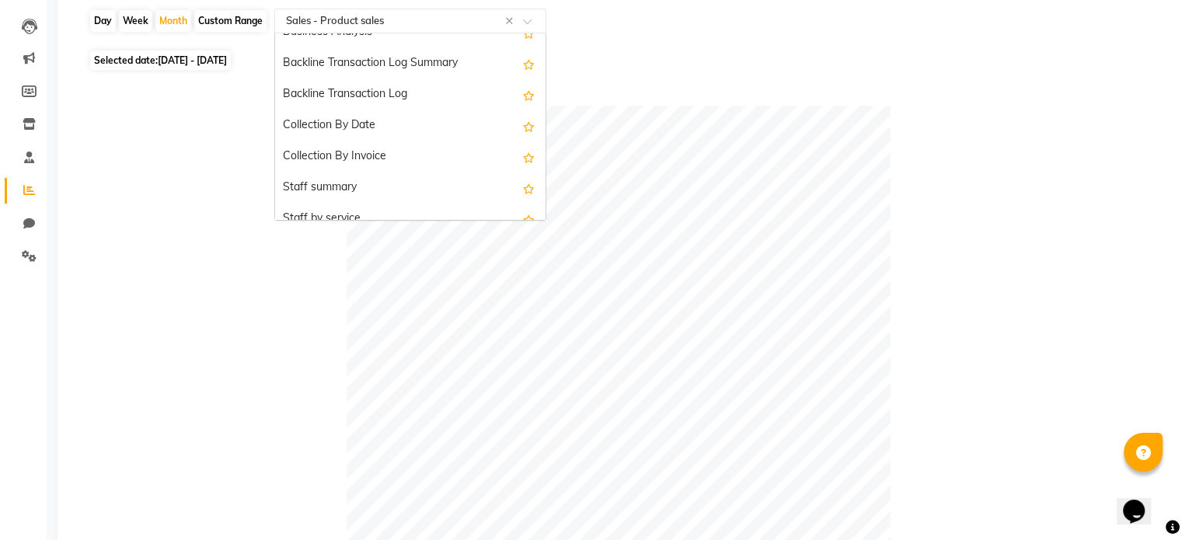
scroll to position [435, 0]
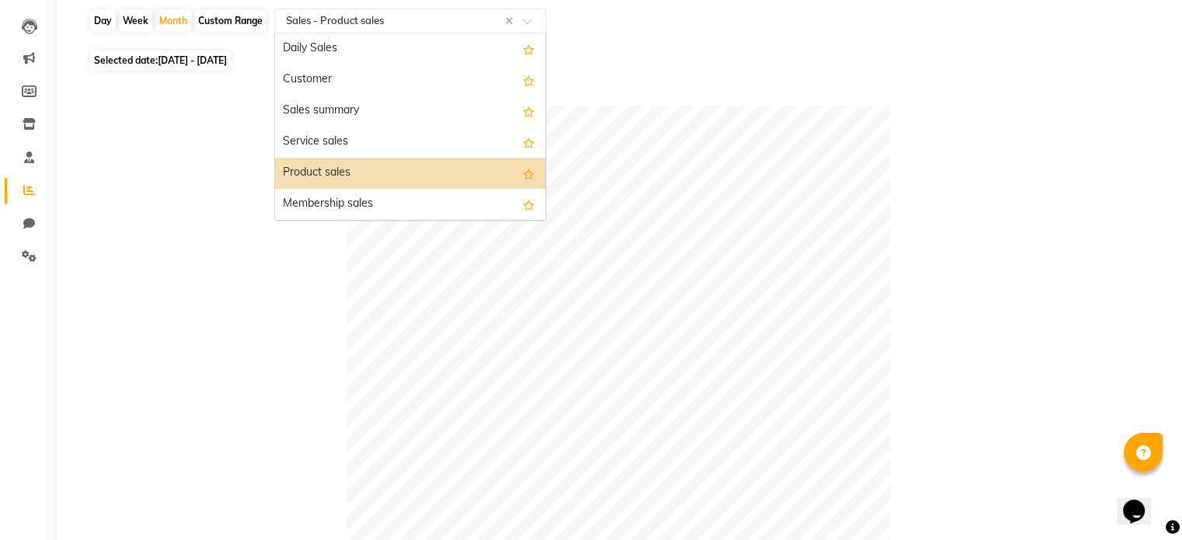
click at [524, 20] on span at bounding box center [532, 26] width 19 height 16
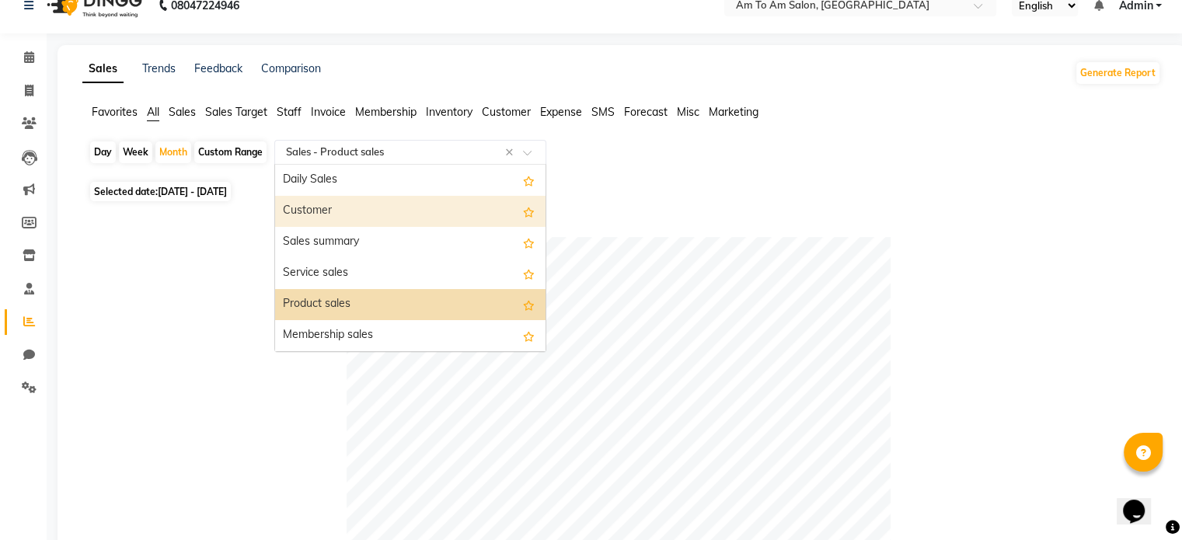
scroll to position [0, 0]
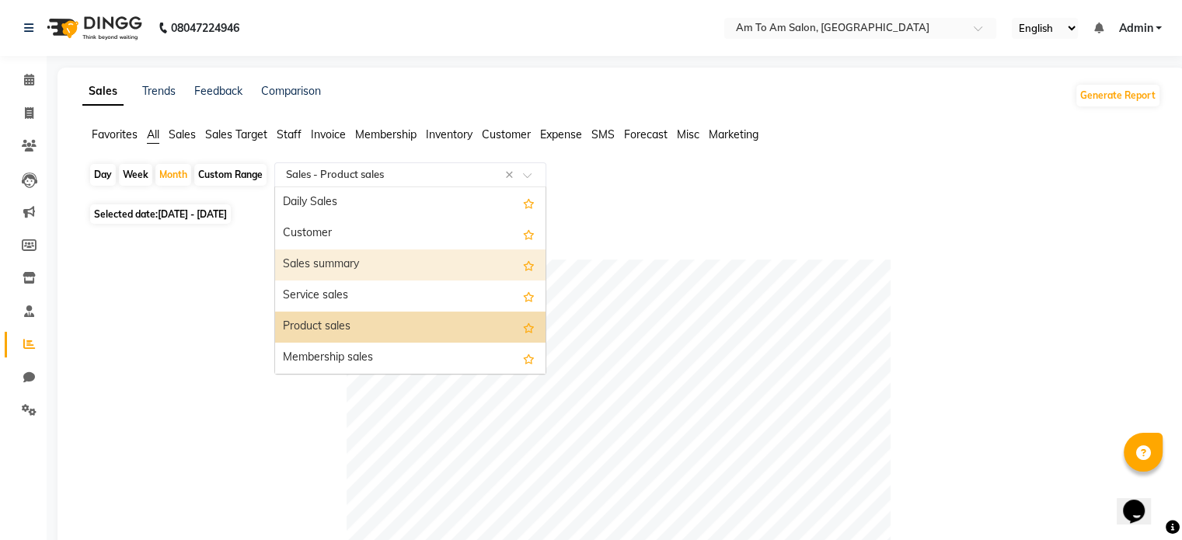
click at [336, 267] on div "Sales summary" at bounding box center [410, 264] width 270 height 31
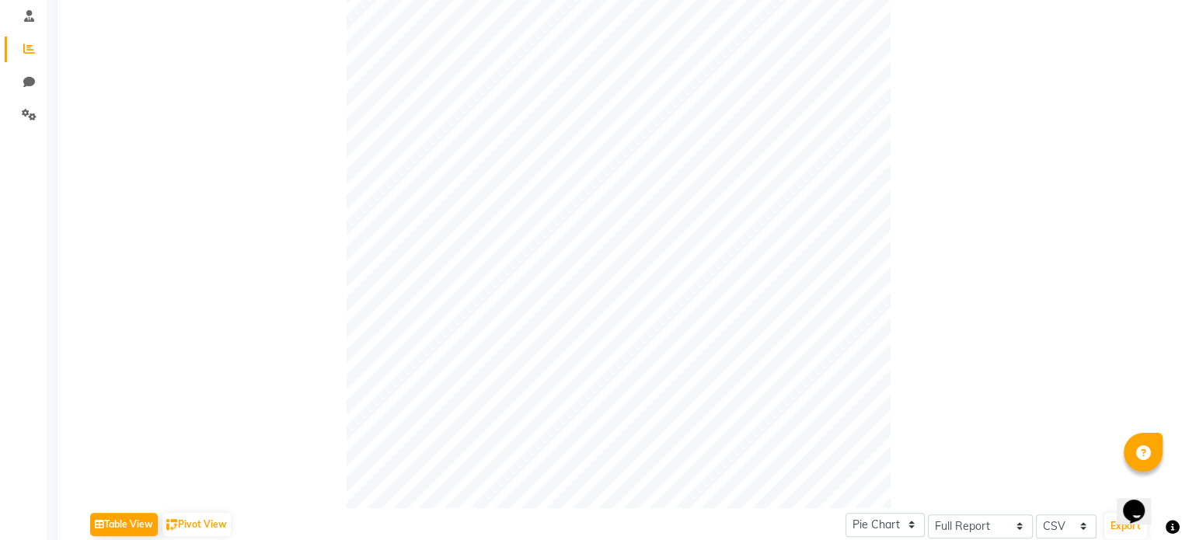
scroll to position [78, 0]
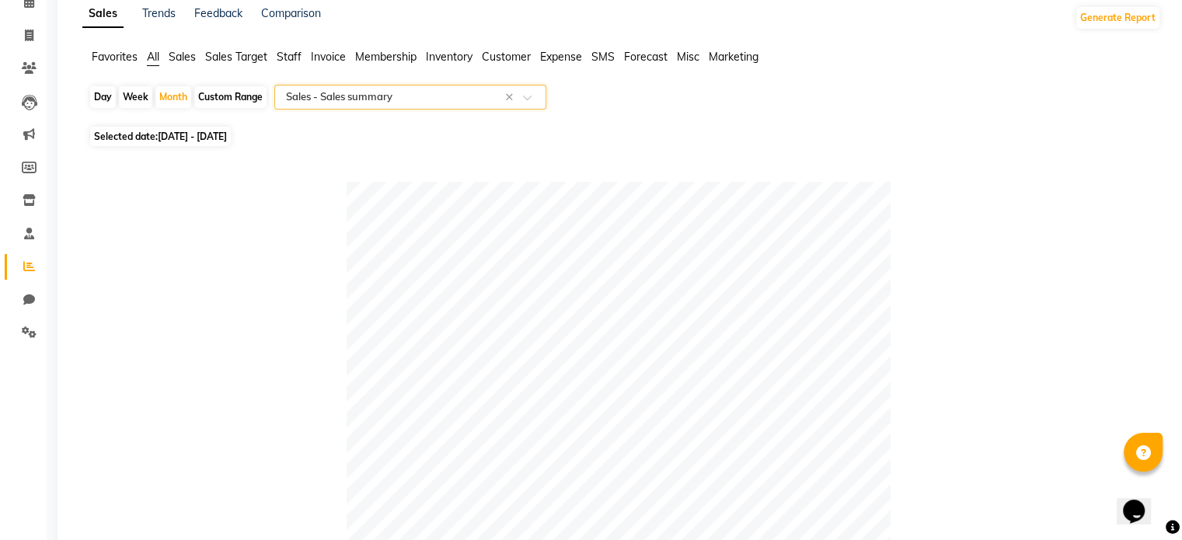
click at [295, 61] on span "Staff" at bounding box center [289, 57] width 25 height 14
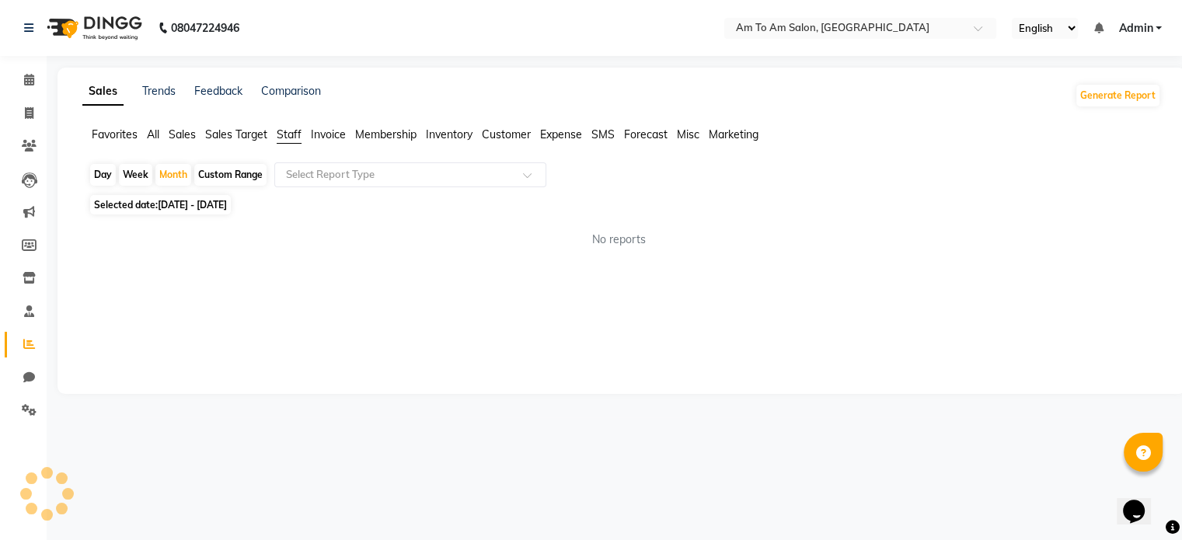
scroll to position [0, 0]
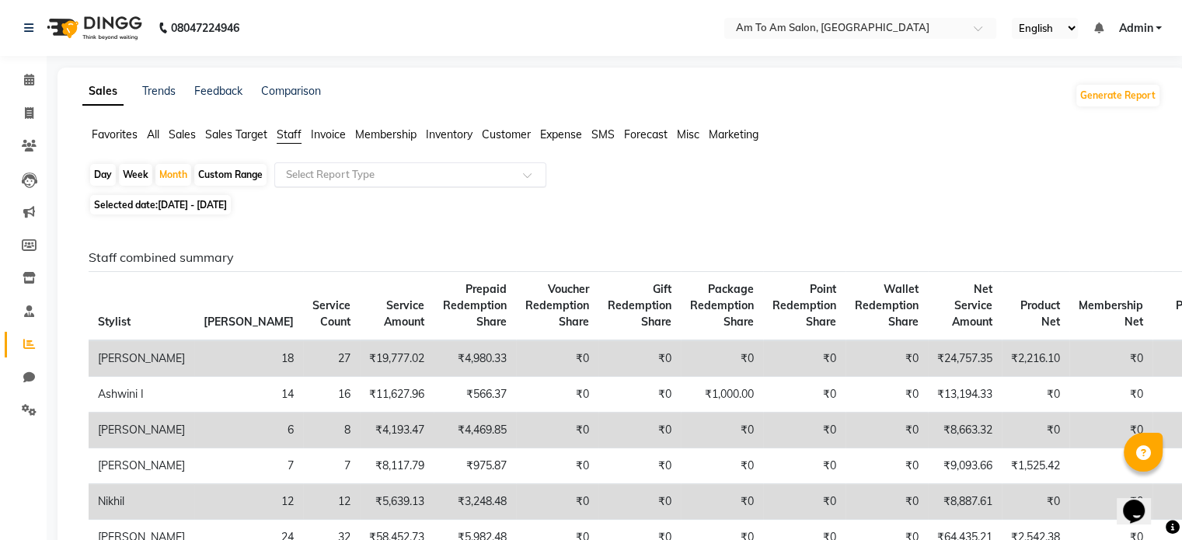
click at [529, 179] on span at bounding box center [532, 180] width 19 height 16
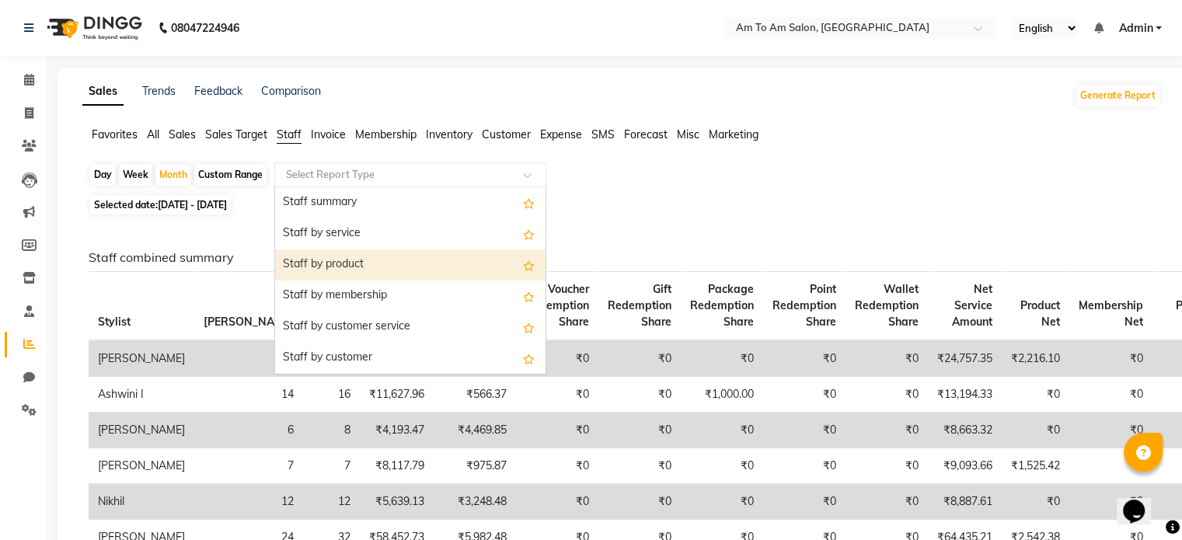
click at [399, 263] on div "Staff by product" at bounding box center [410, 264] width 270 height 31
select select "full_report"
select select "csv"
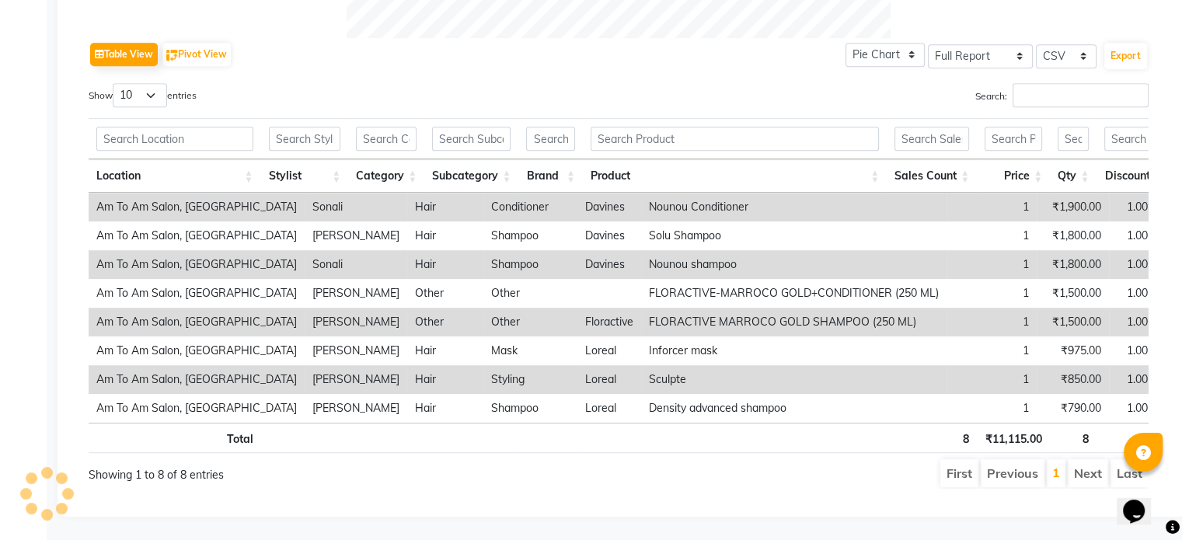
scroll to position [778, 0]
click at [1081, 462] on li "Next" at bounding box center [1088, 473] width 40 height 28
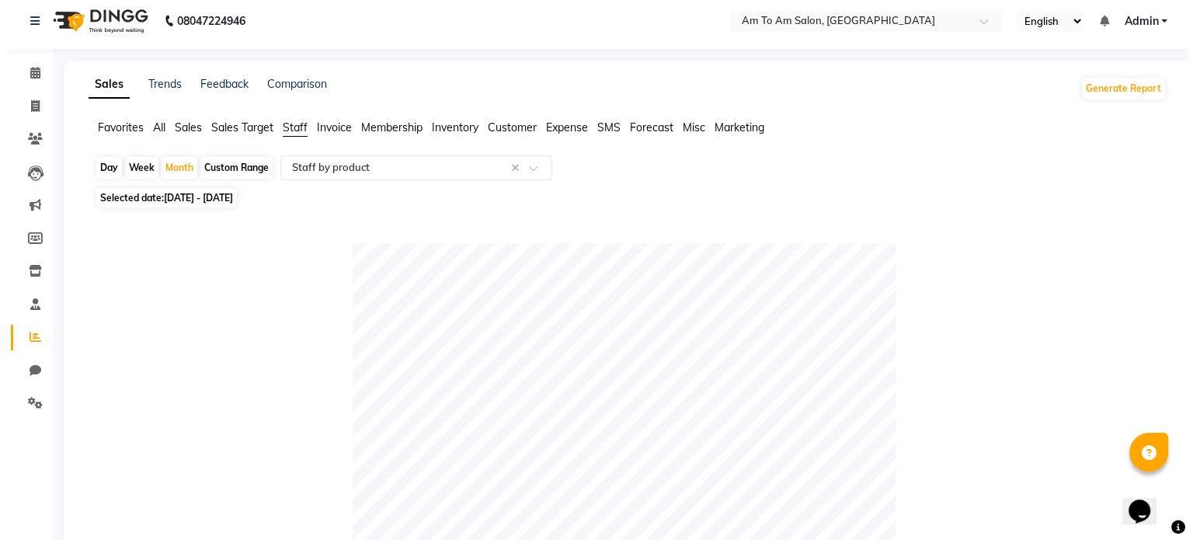
scroll to position [0, 0]
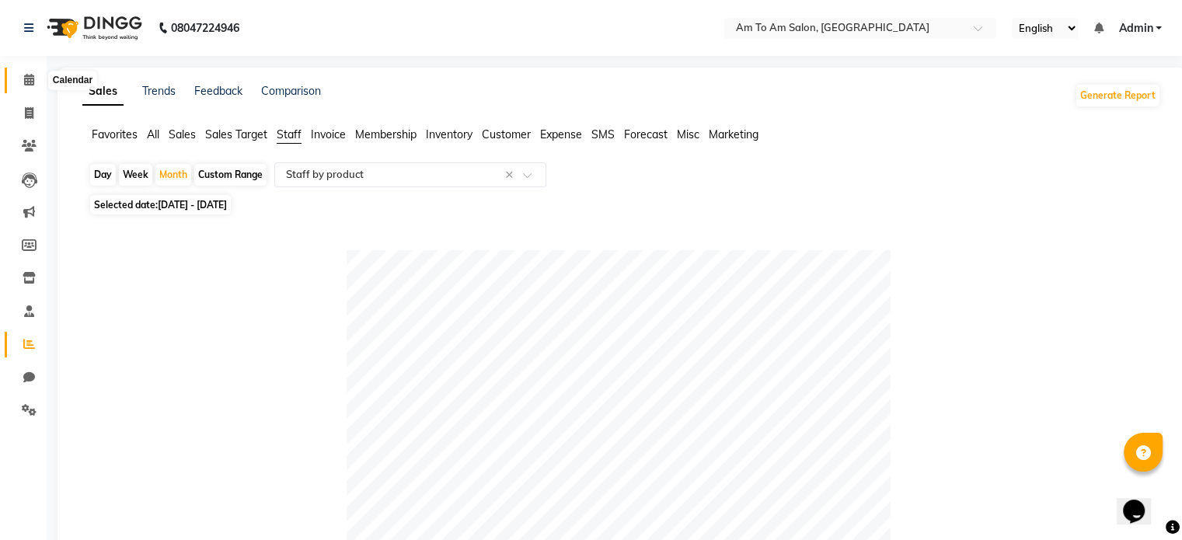
click at [31, 80] on icon at bounding box center [29, 80] width 10 height 12
